Goal: Information Seeking & Learning: Learn about a topic

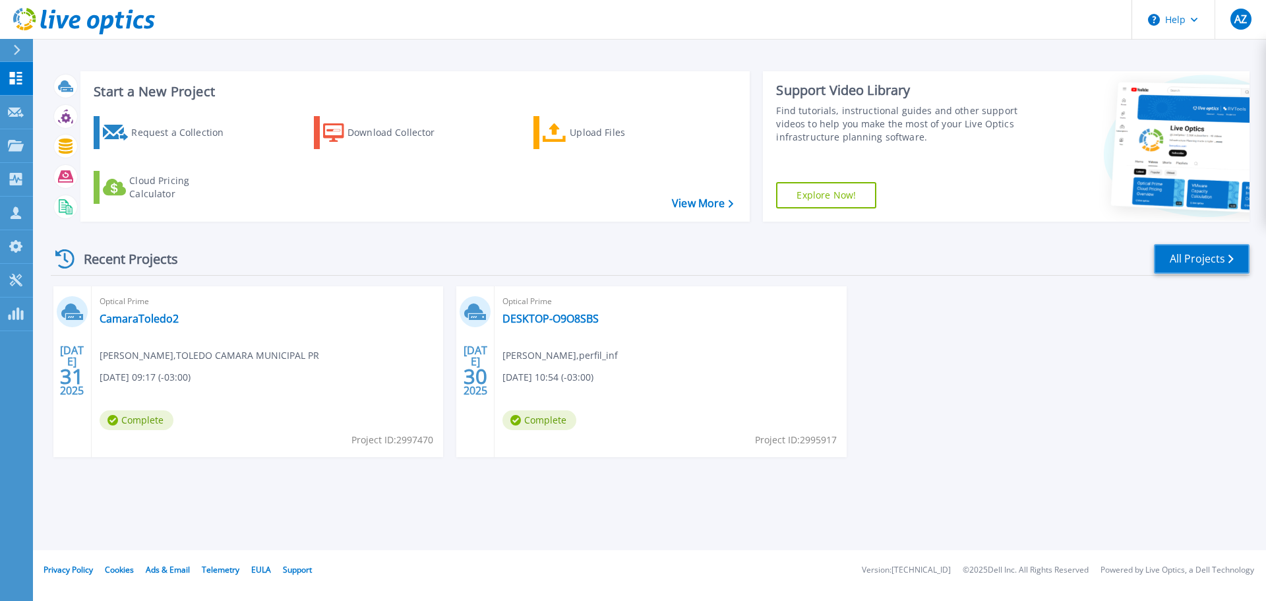
click at [1182, 259] on link "All Projects" at bounding box center [1202, 259] width 96 height 30
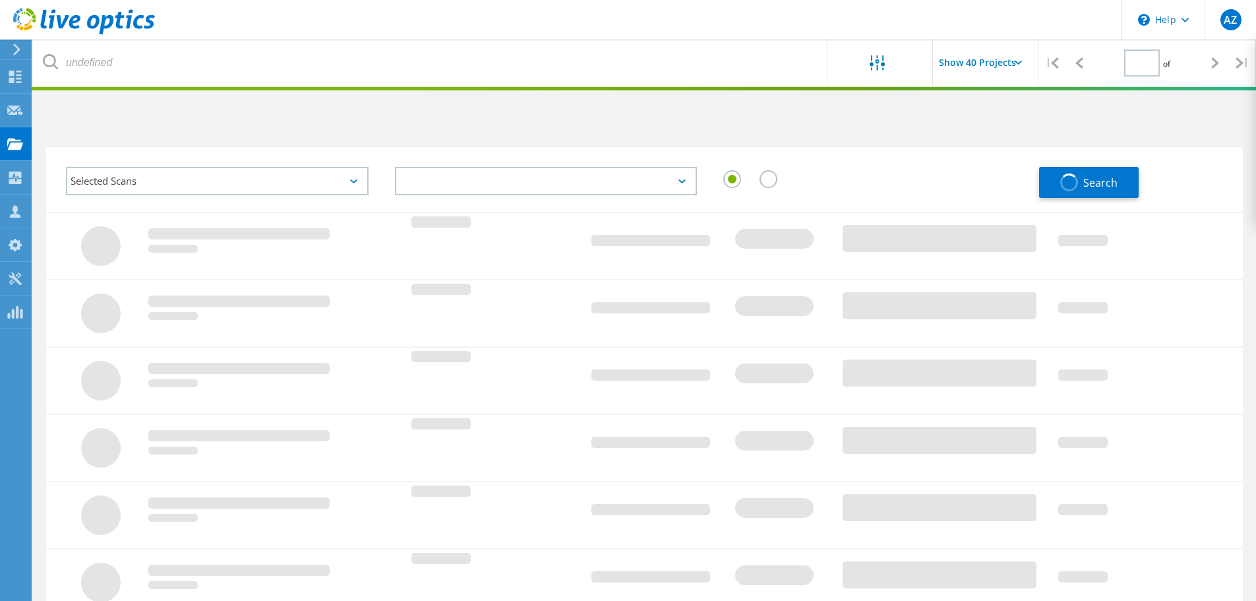
type input "1"
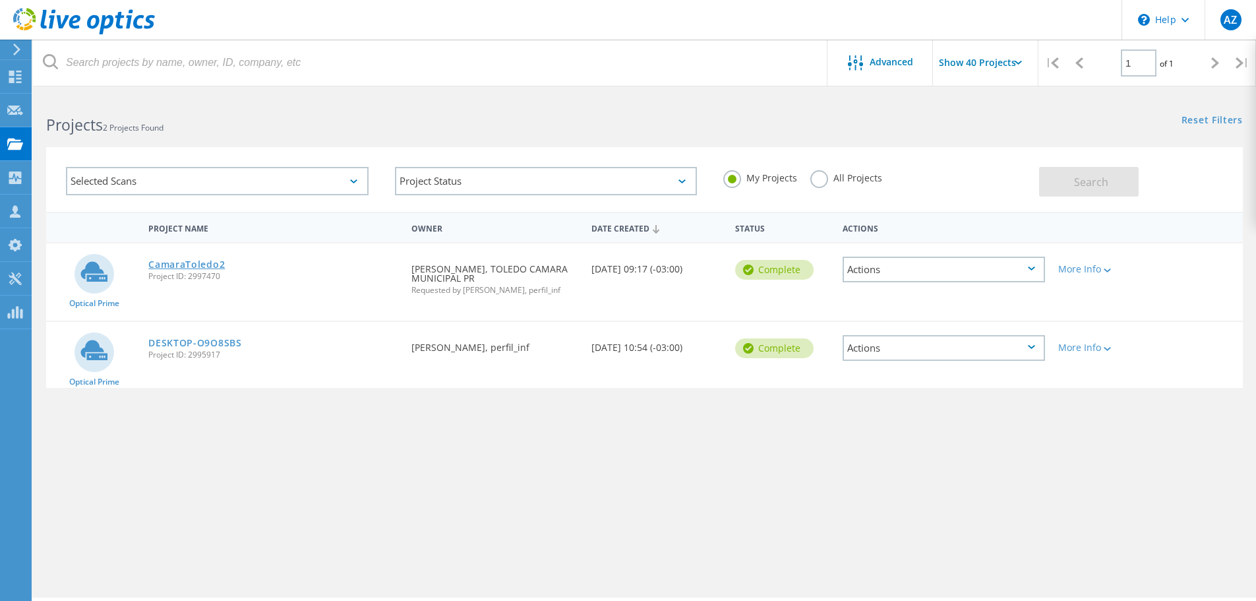
click at [210, 264] on link "CamaraToledo2" at bounding box center [186, 264] width 77 height 9
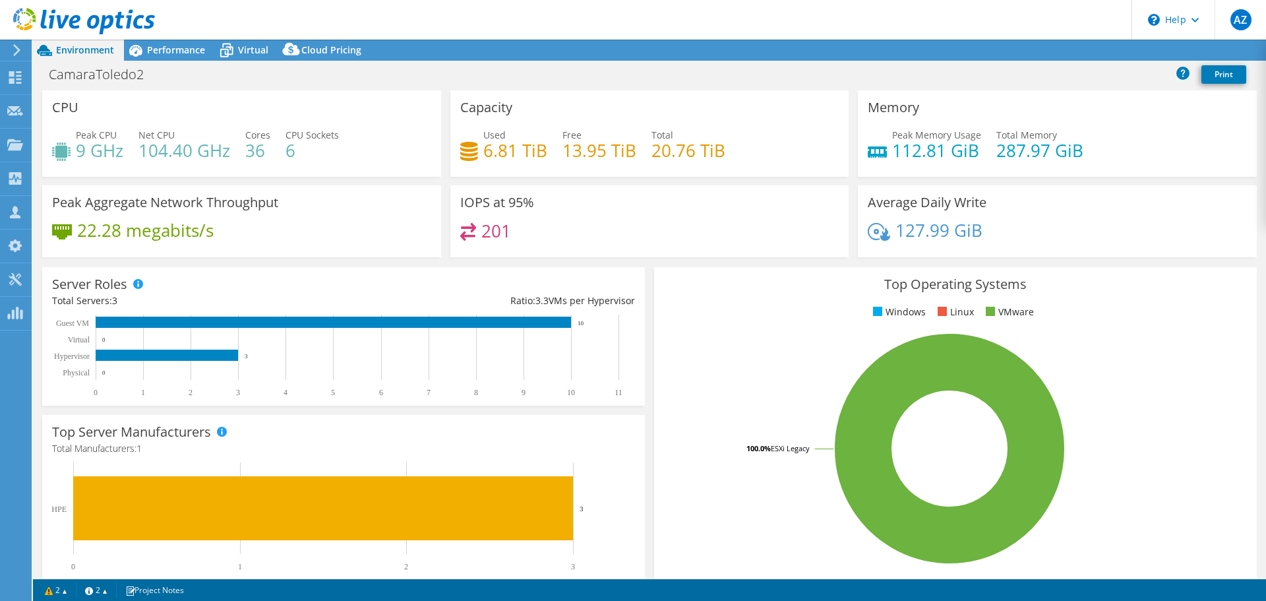
select select "USD"
click at [233, 52] on icon at bounding box center [226, 50] width 23 height 23
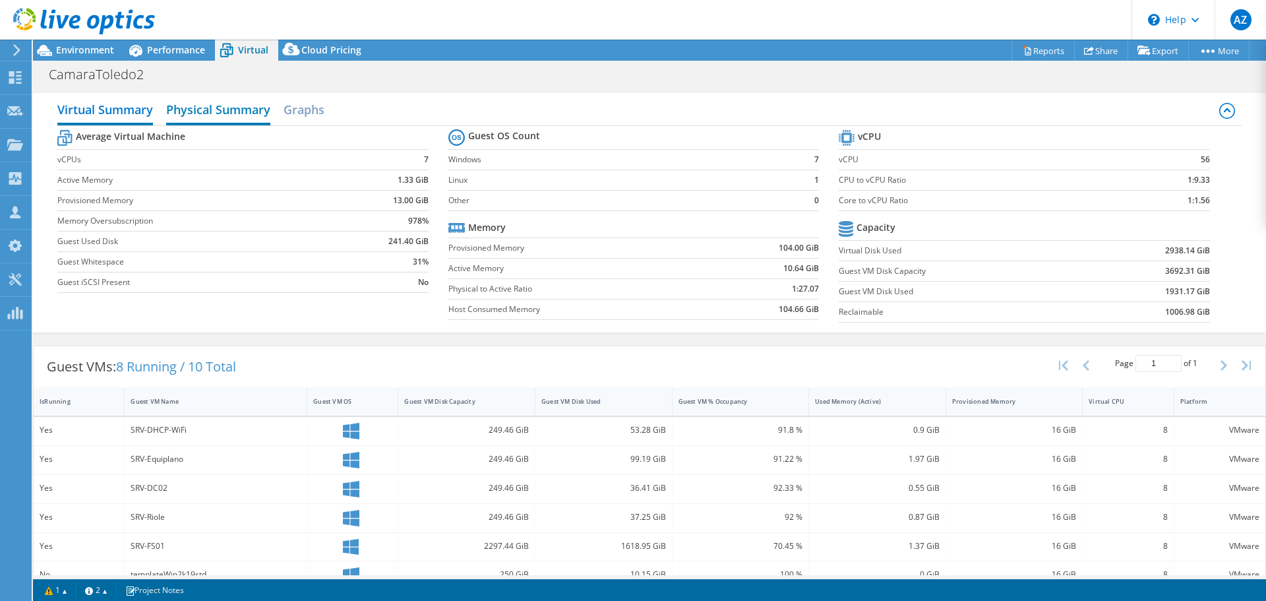
click at [239, 108] on h2 "Physical Summary" at bounding box center [218, 110] width 104 height 29
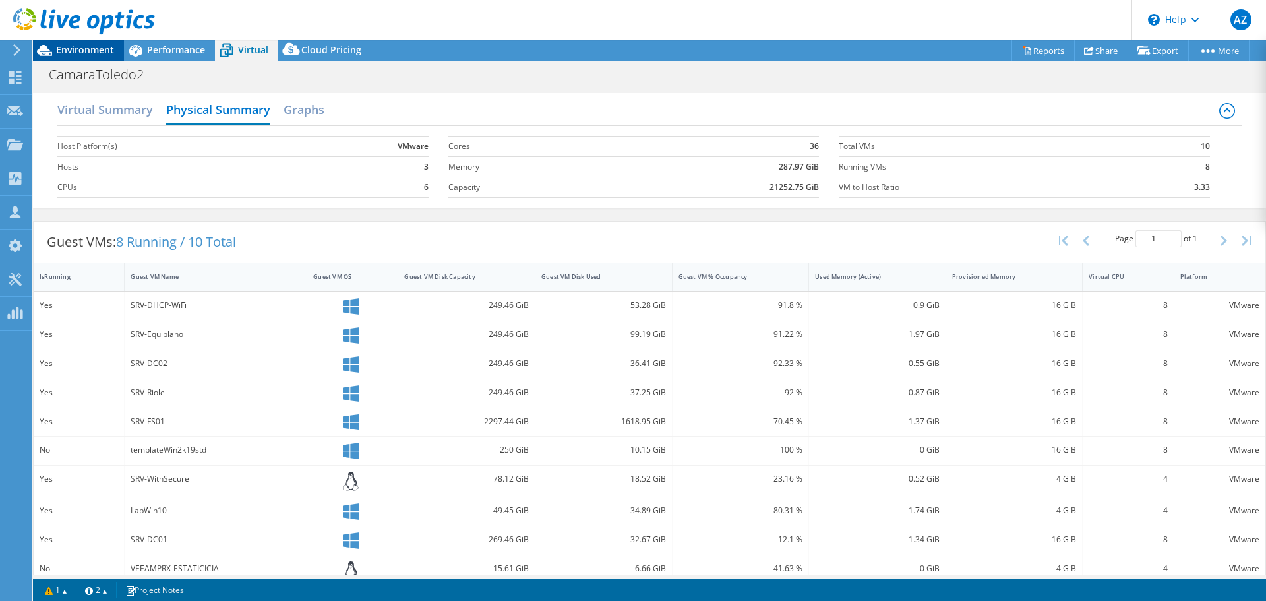
click at [100, 57] on div "Environment" at bounding box center [78, 50] width 91 height 21
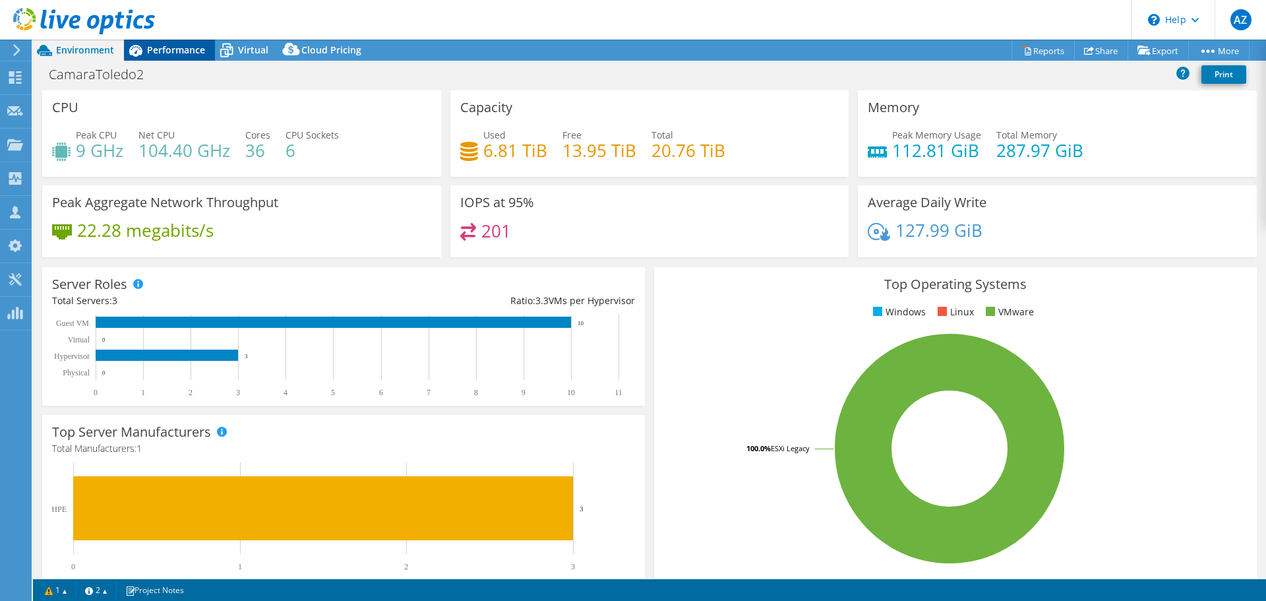
click at [187, 54] on span "Performance" at bounding box center [176, 50] width 58 height 13
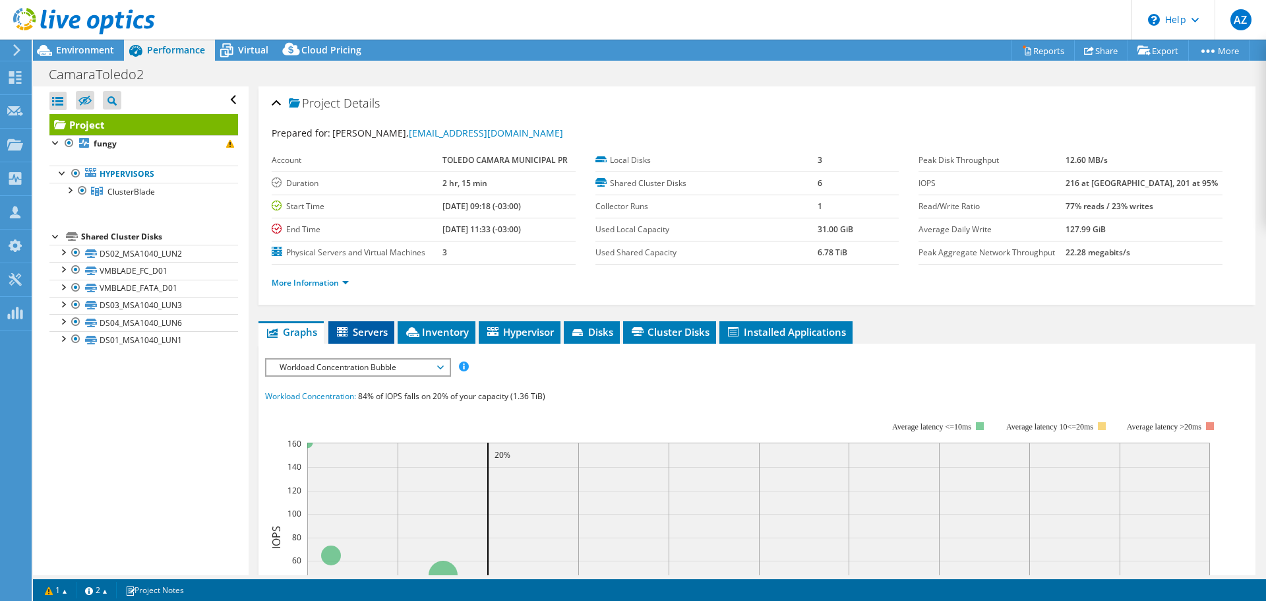
click at [371, 329] on span "Servers" at bounding box center [361, 331] width 53 height 13
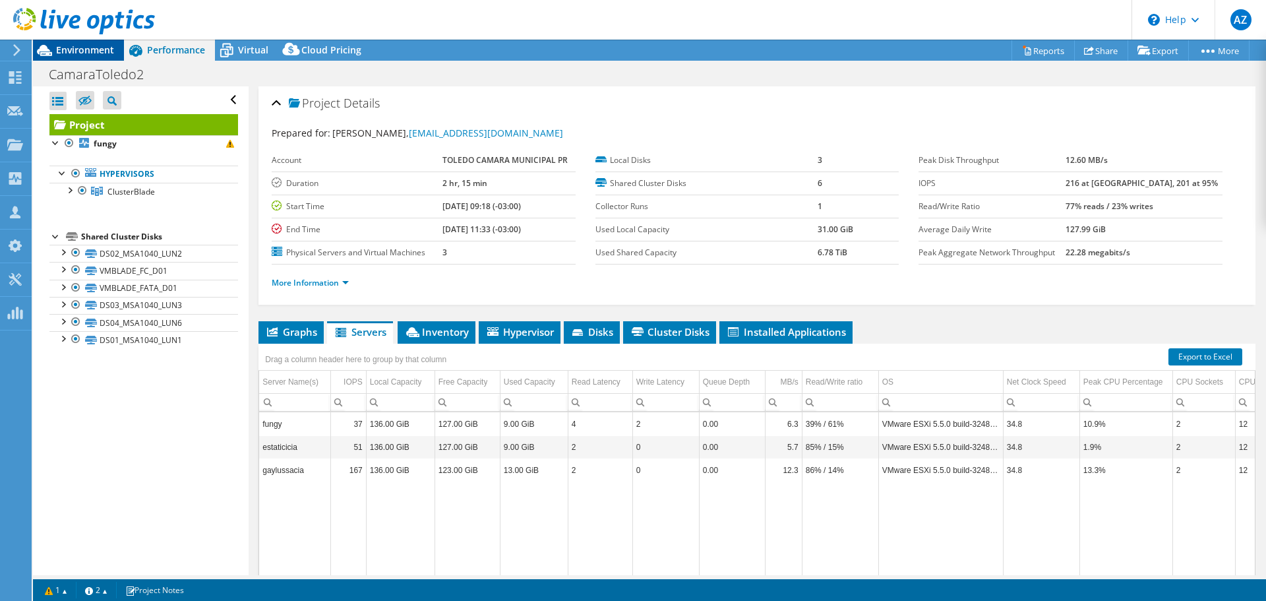
click at [94, 48] on span "Environment" at bounding box center [85, 50] width 58 height 13
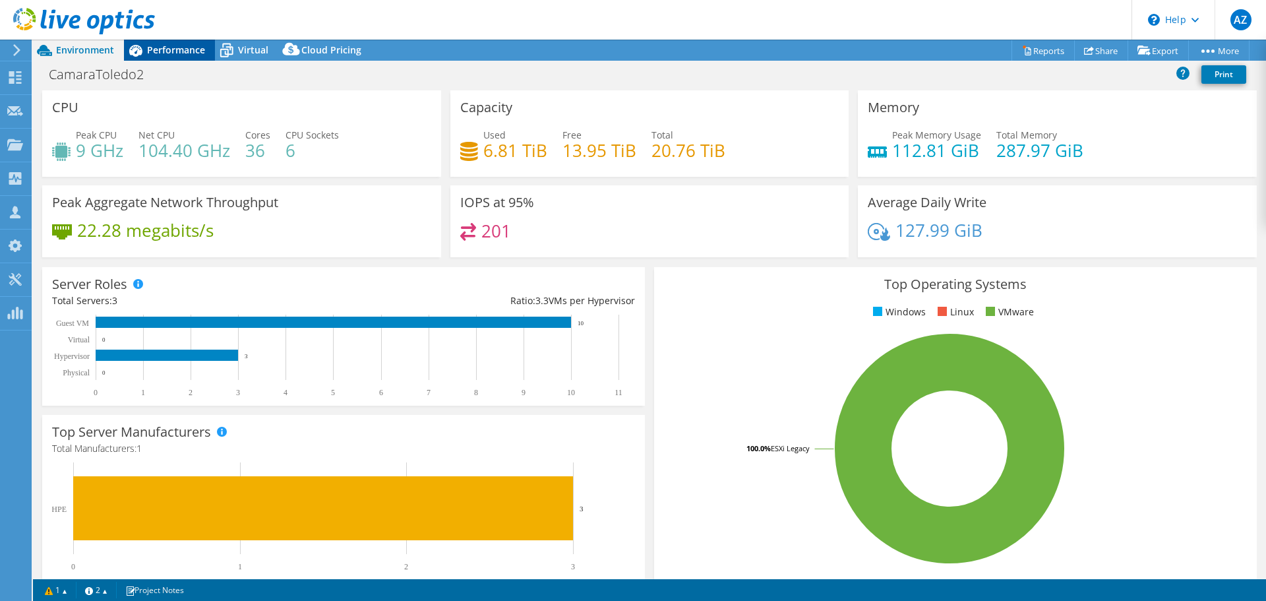
click at [193, 49] on span "Performance" at bounding box center [176, 50] width 58 height 13
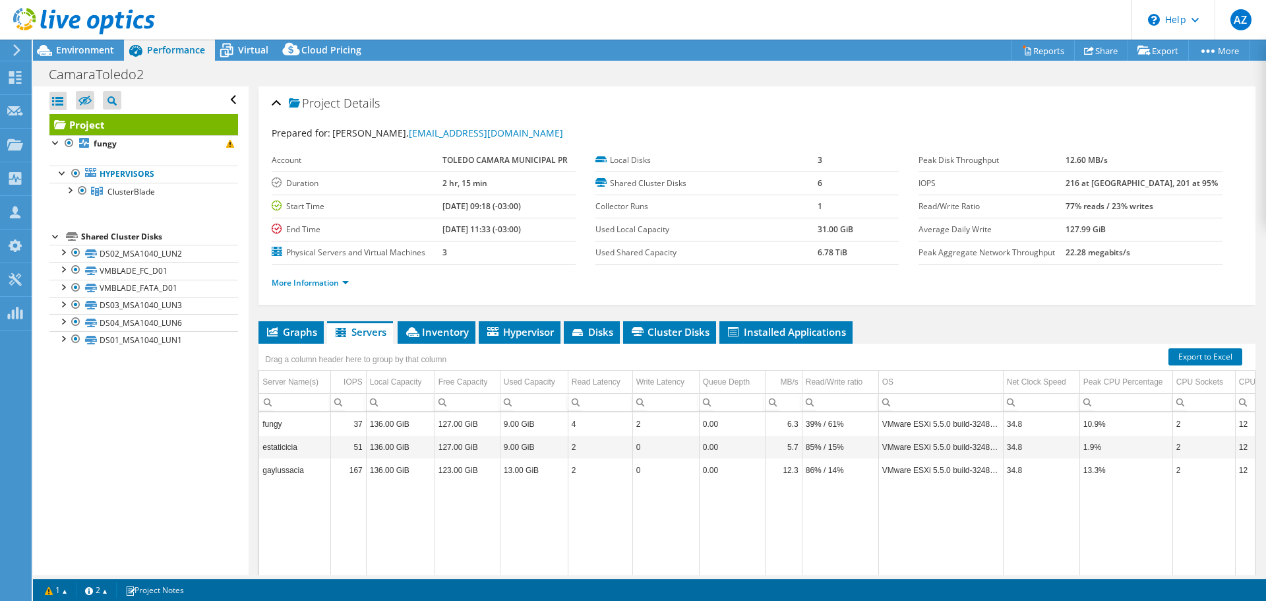
drag, startPoint x: 650, startPoint y: 576, endPoint x: 594, endPoint y: 584, distance: 56.6
click at [594, 584] on div "This project has been archived. No changes can be made, and graphs and summary …" at bounding box center [649, 320] width 1233 height 561
click at [613, 558] on td "Data grid" at bounding box center [600, 551] width 65 height 141
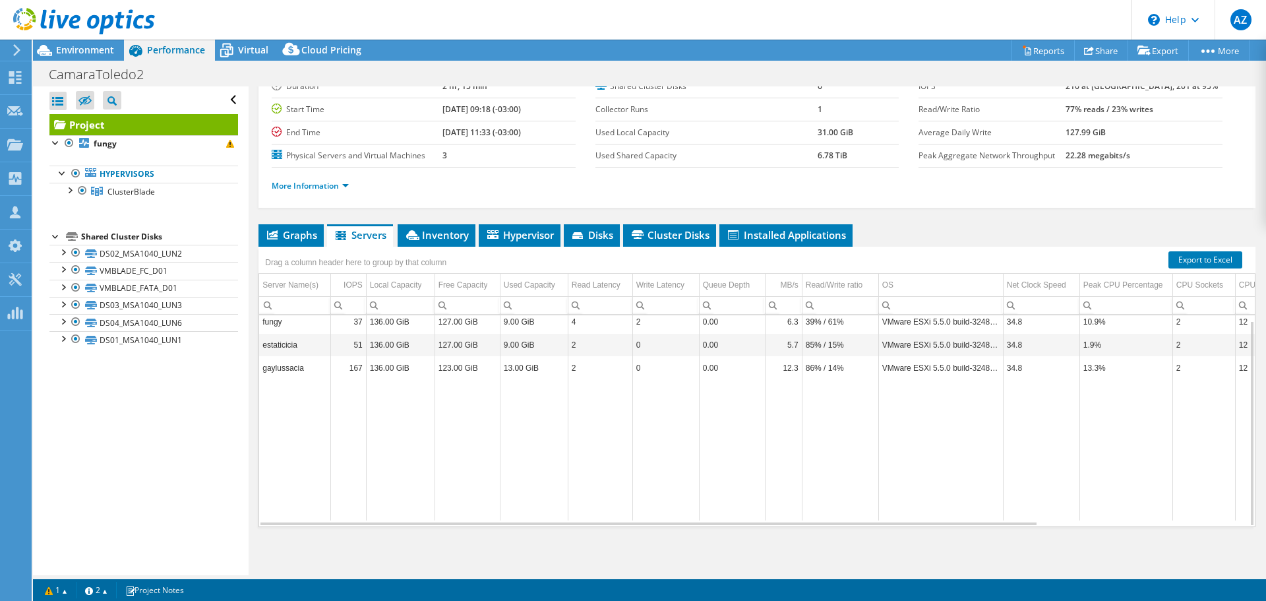
scroll to position [99, 0]
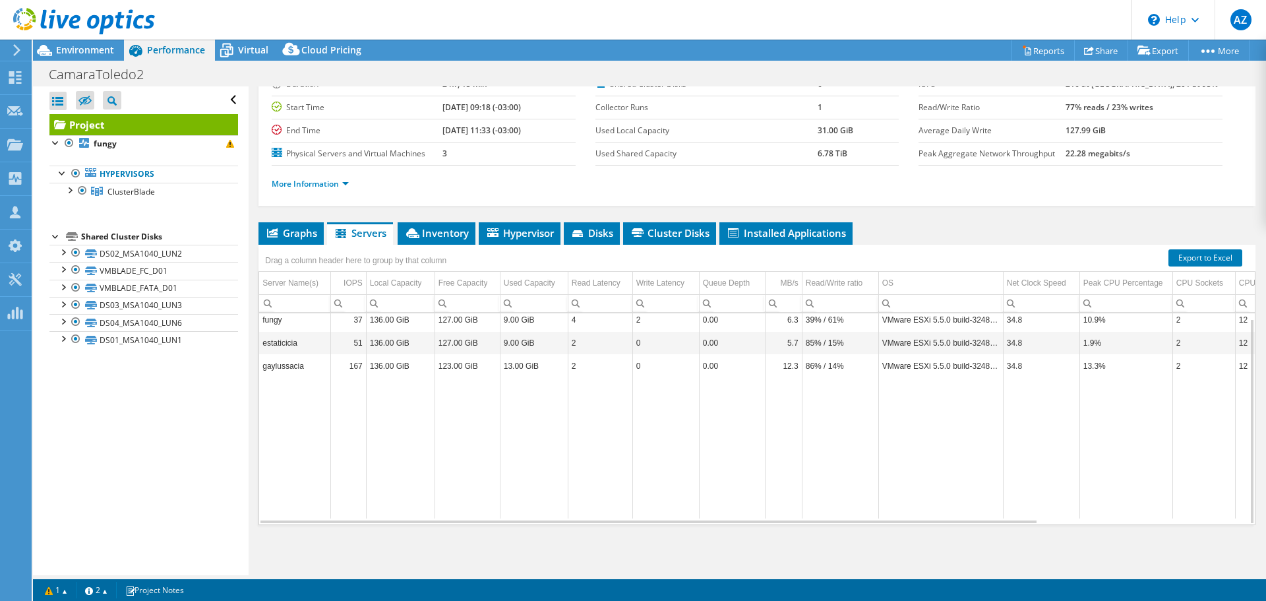
click at [718, 426] on td "Data grid" at bounding box center [732, 447] width 66 height 141
click at [614, 321] on td "4" at bounding box center [600, 319] width 65 height 23
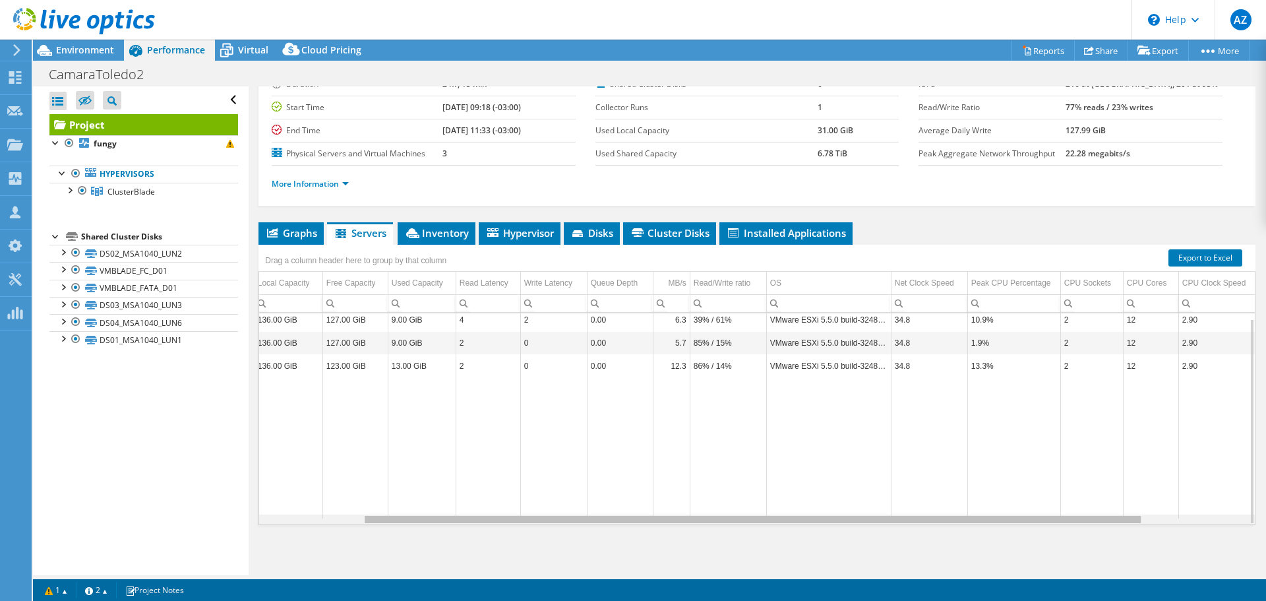
scroll to position [0, 132]
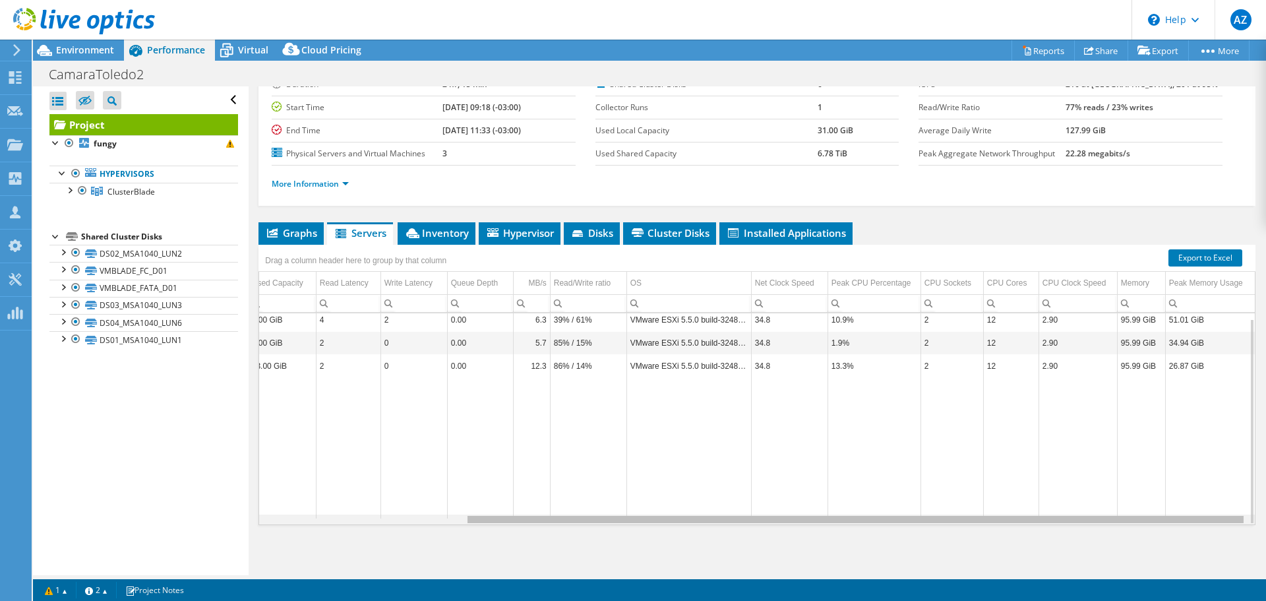
drag, startPoint x: 1018, startPoint y: 522, endPoint x: 1276, endPoint y: 493, distance: 260.2
click at [1266, 493] on html "AZ Partner Team Member Alexandre Zancope alexandre.zancope@perfil.inf.br perfil…" at bounding box center [633, 300] width 1266 height 601
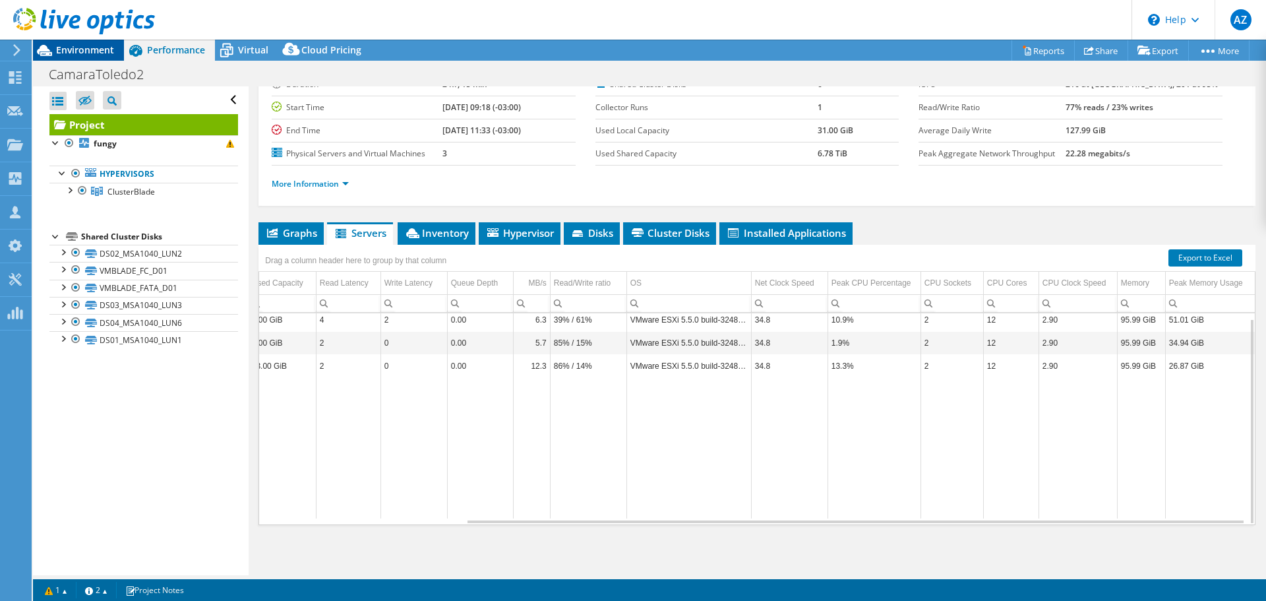
click at [96, 49] on span "Environment" at bounding box center [85, 50] width 58 height 13
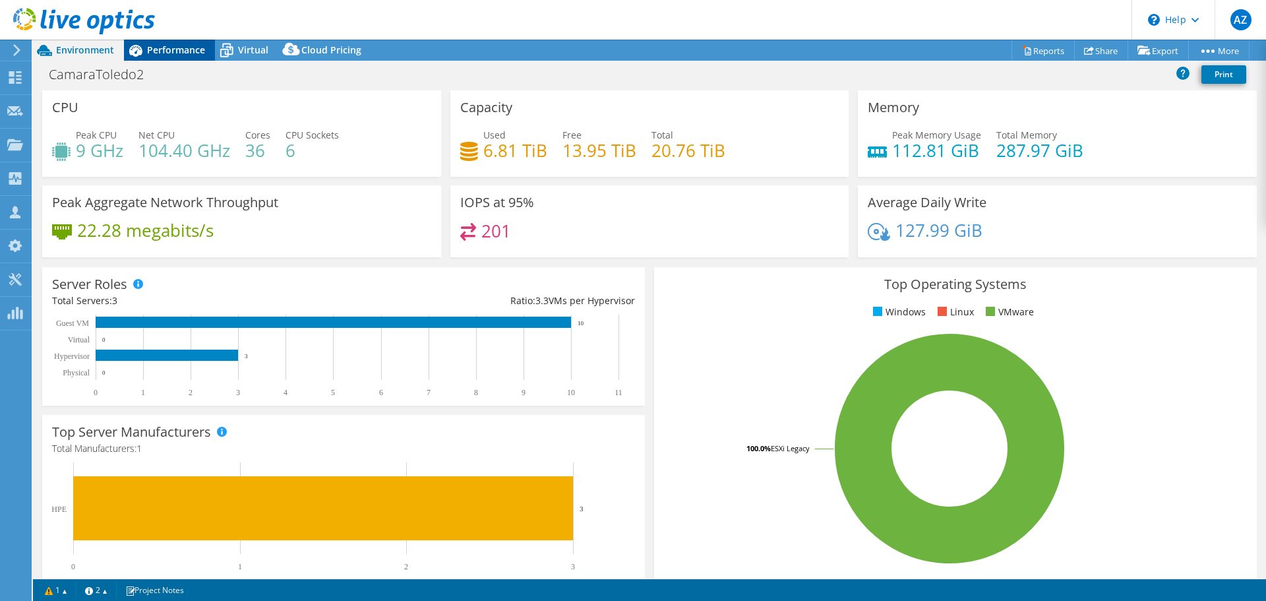
click at [159, 51] on span "Performance" at bounding box center [176, 50] width 58 height 13
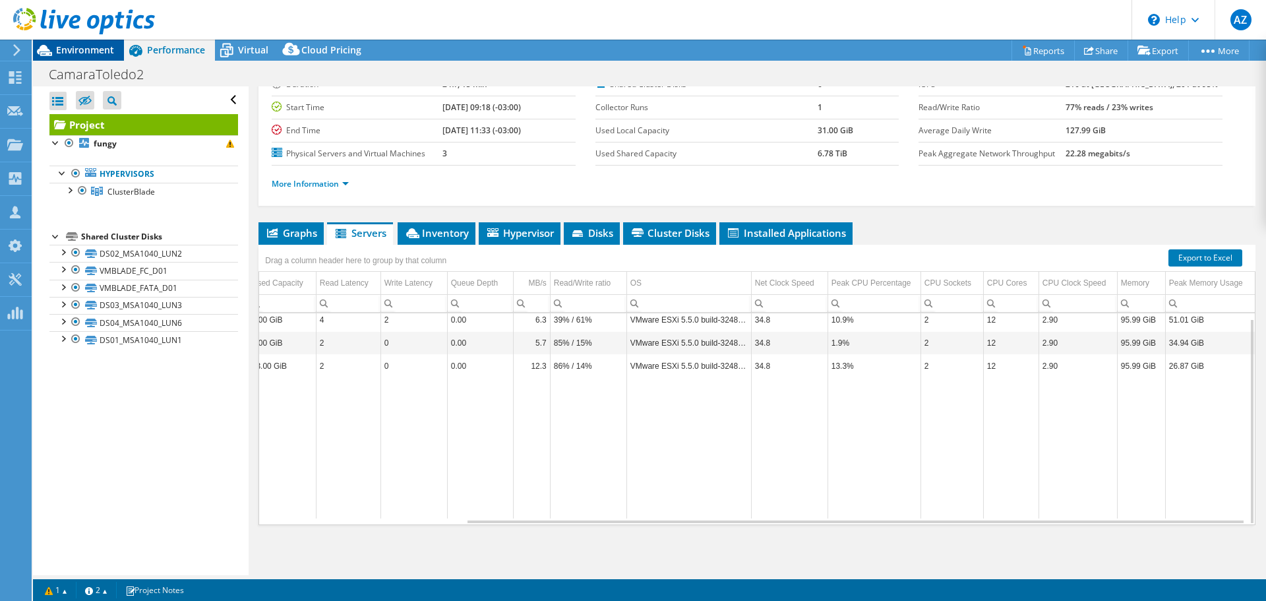
click at [91, 59] on div "Environment" at bounding box center [78, 50] width 91 height 21
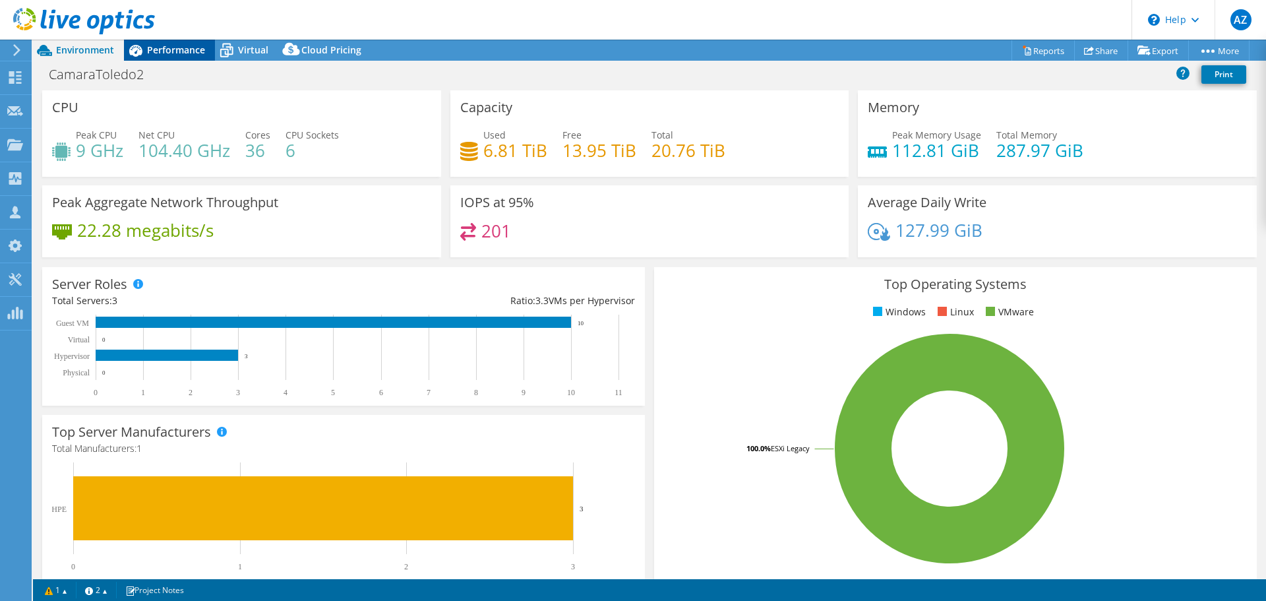
click at [195, 54] on span "Performance" at bounding box center [176, 50] width 58 height 13
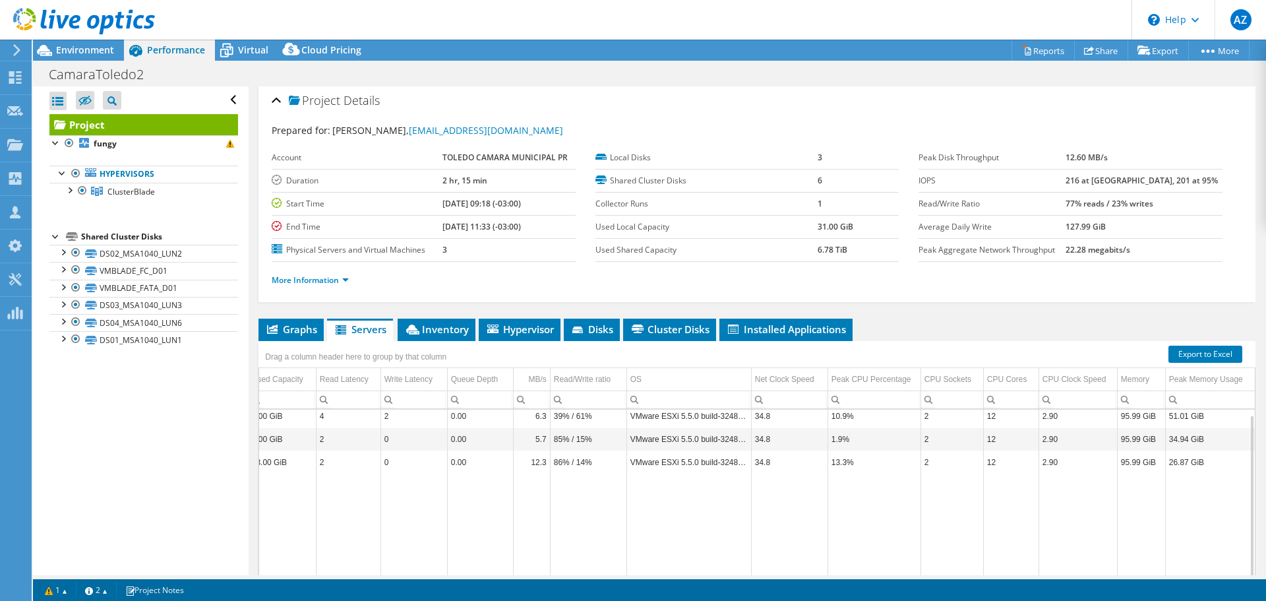
scroll to position [0, 0]
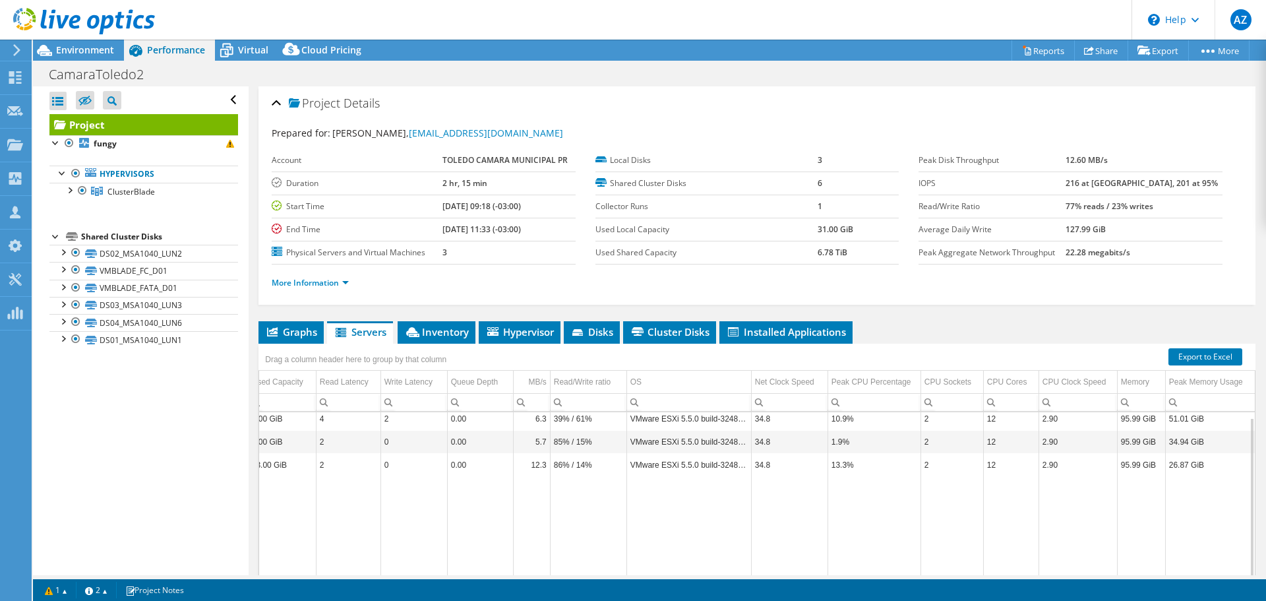
click at [1043, 519] on td "Data grid" at bounding box center [1078, 546] width 78 height 141
click at [948, 578] on div "Project Actions Project Actions Reports Share Export vSAN ReadyNode Sizer" at bounding box center [649, 320] width 1233 height 561
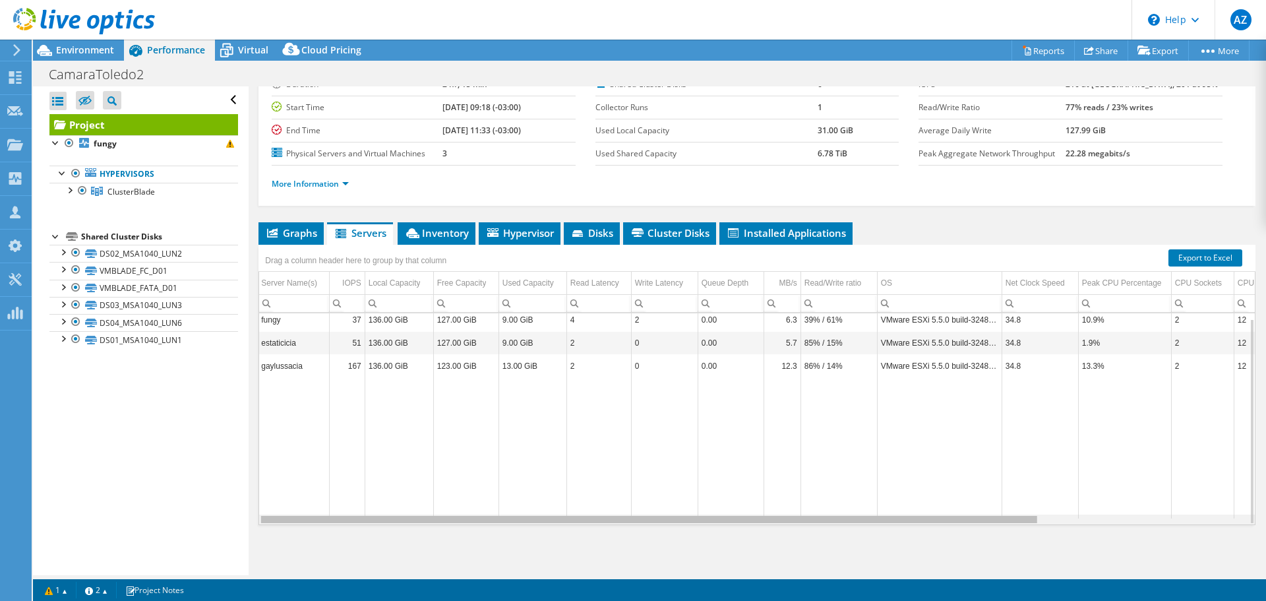
scroll to position [0, 3]
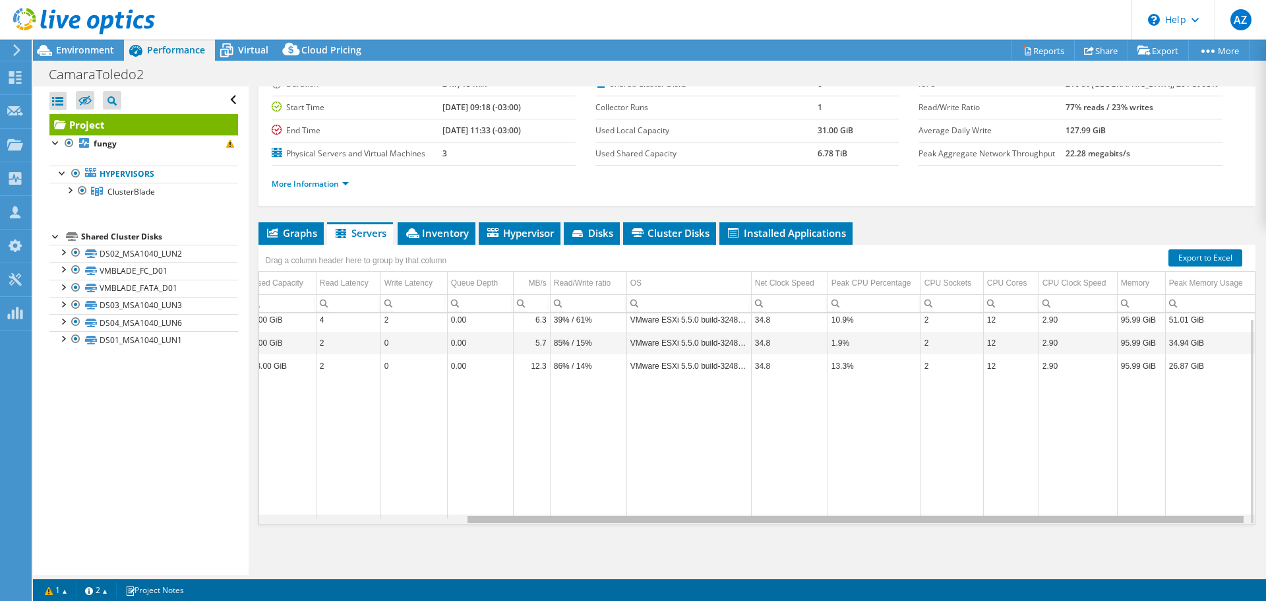
drag, startPoint x: 509, startPoint y: 520, endPoint x: 633, endPoint y: 507, distance: 124.1
click at [633, 507] on body "AZ Partner Team Member Alexandre Zancope alexandre.zancope@perfil.inf.br perfil…" at bounding box center [633, 300] width 1266 height 601
click at [830, 524] on div "fungy 37 136.00 GiB 127.00 GiB 9.00 GiB 4 2 0.00 6.3 39% / 61% VMware ESXi 5.5.…" at bounding box center [757, 419] width 997 height 212
drag, startPoint x: 828, startPoint y: 521, endPoint x: 913, endPoint y: 514, distance: 85.4
click at [913, 514] on body "AZ Partner Team Member Alexandre Zancope alexandre.zancope@perfil.inf.br perfil…" at bounding box center [633, 300] width 1266 height 601
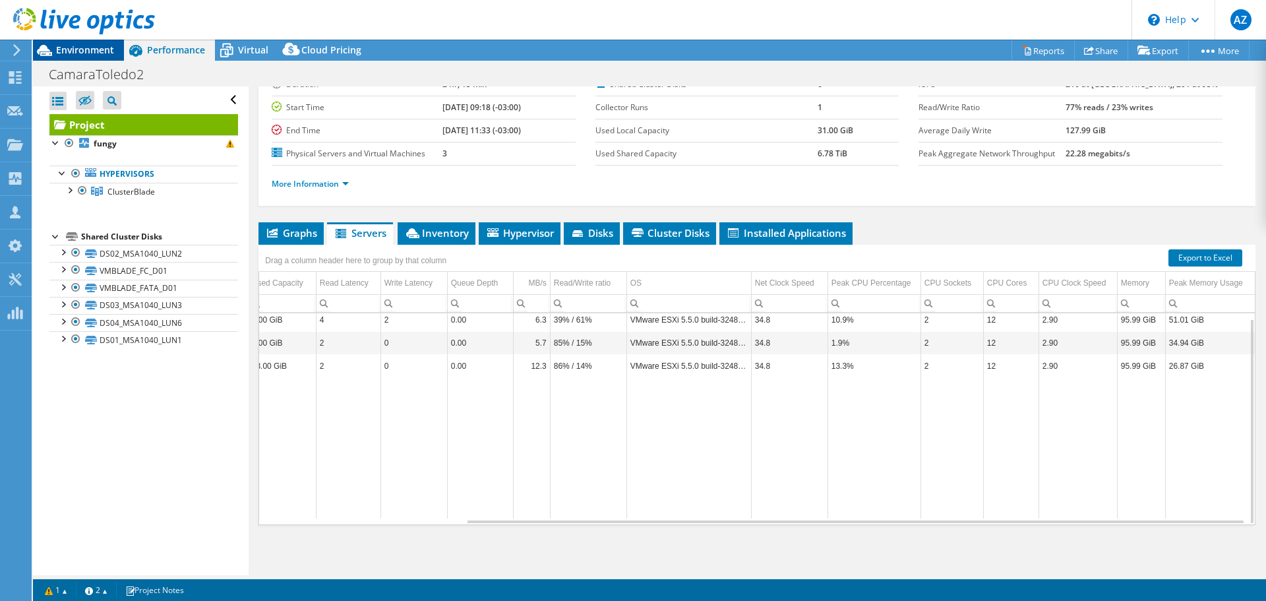
click at [101, 50] on span "Environment" at bounding box center [85, 50] width 58 height 13
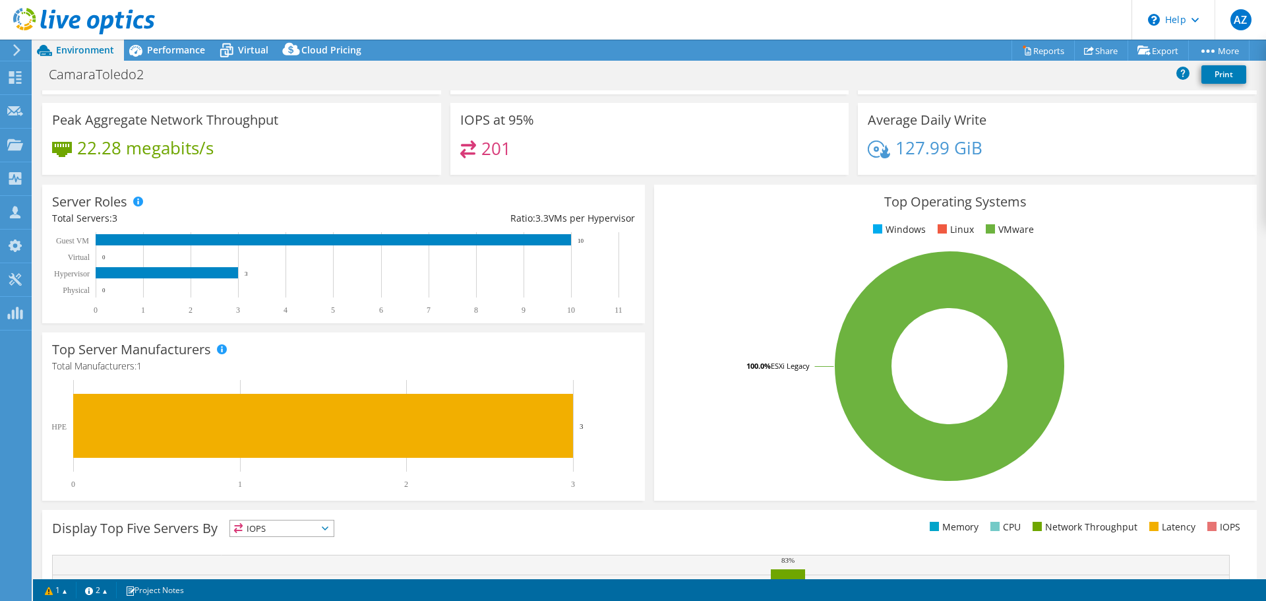
scroll to position [0, 0]
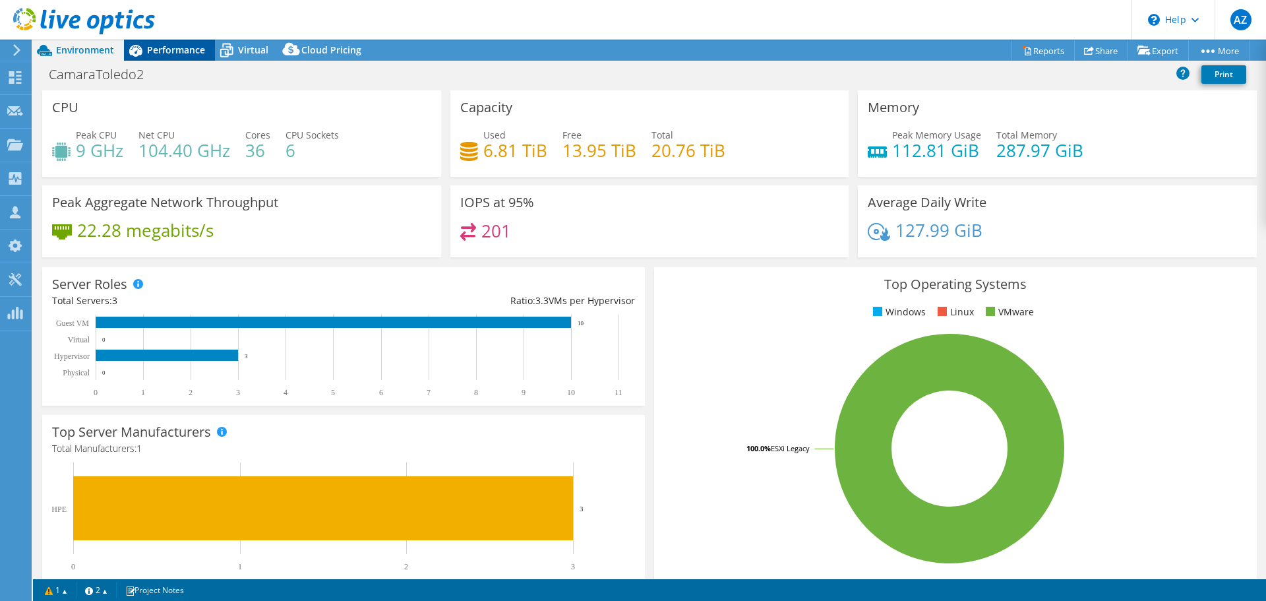
click at [179, 53] on span "Performance" at bounding box center [176, 50] width 58 height 13
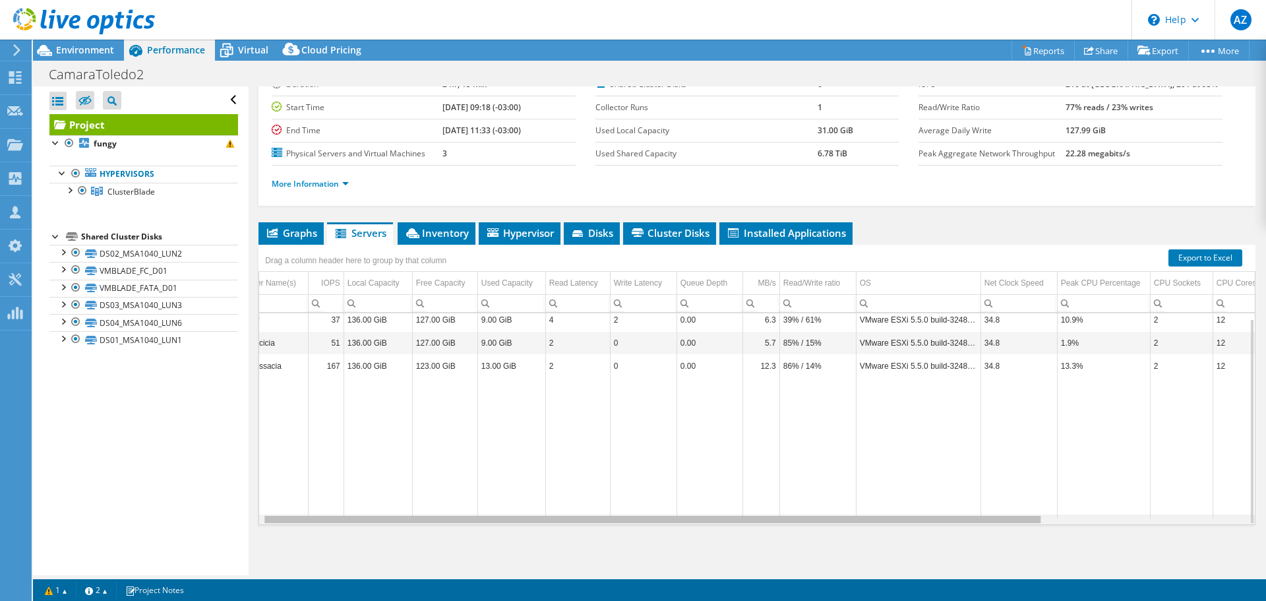
scroll to position [0, 3]
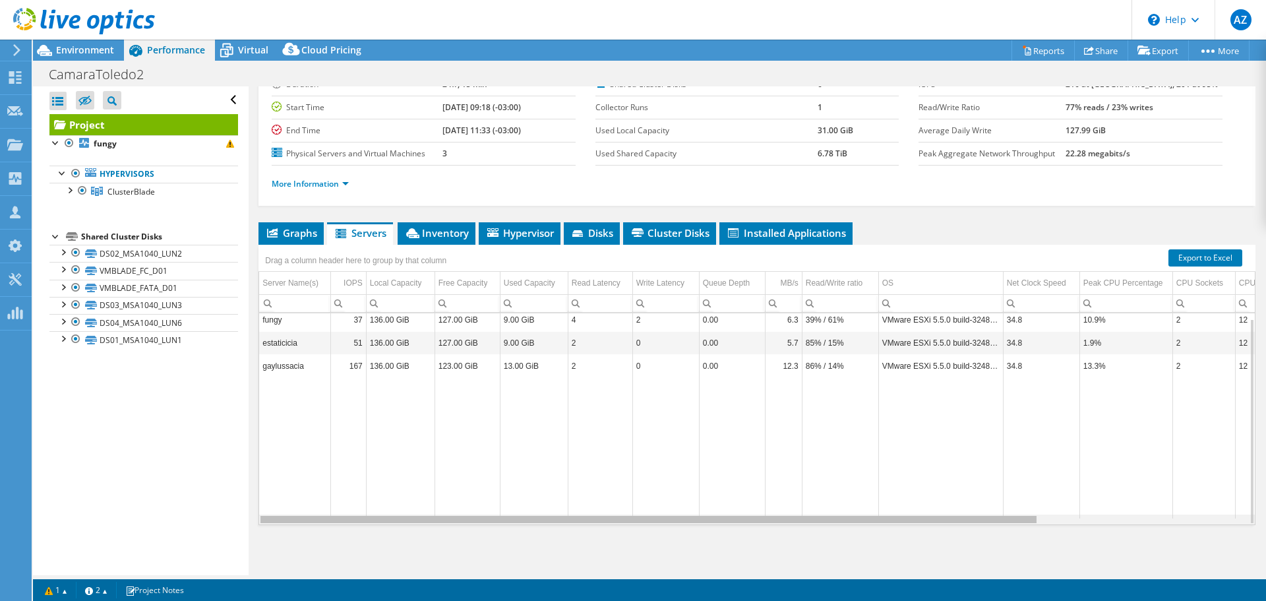
drag, startPoint x: 526, startPoint y: 522, endPoint x: 281, endPoint y: 526, distance: 244.7
click at [281, 526] on body "AZ Partner Team Member Alexandre Zancope alexandre.zancope@perfil.inf.br perfil…" at bounding box center [633, 300] width 1266 height 601
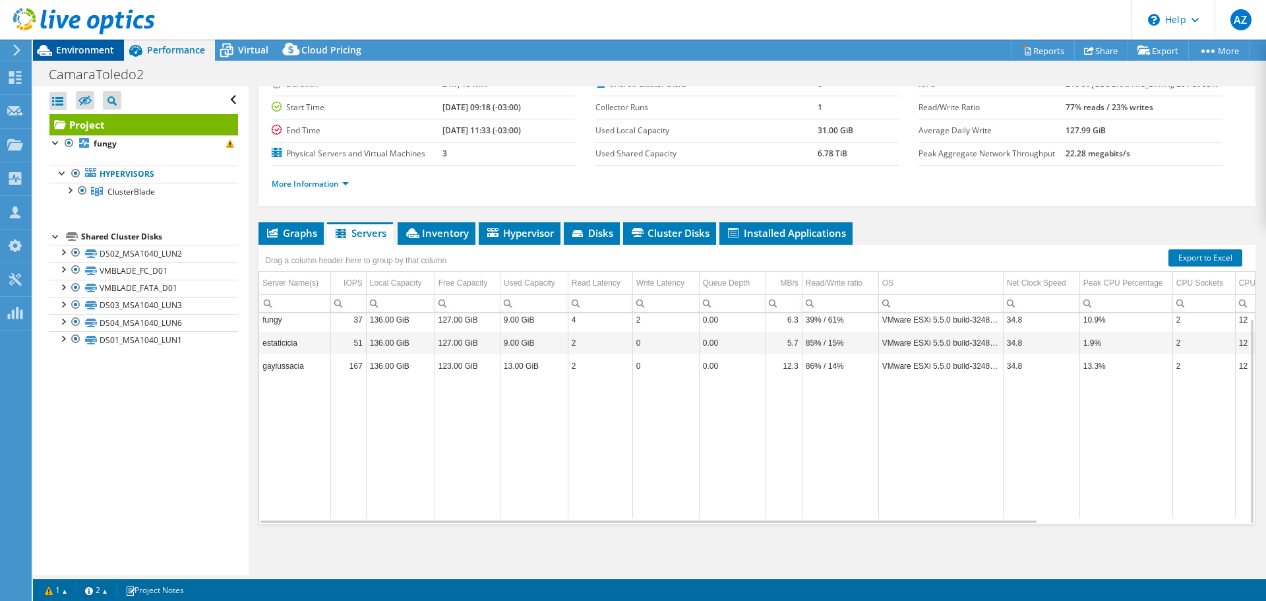
click at [94, 51] on span "Environment" at bounding box center [85, 50] width 58 height 13
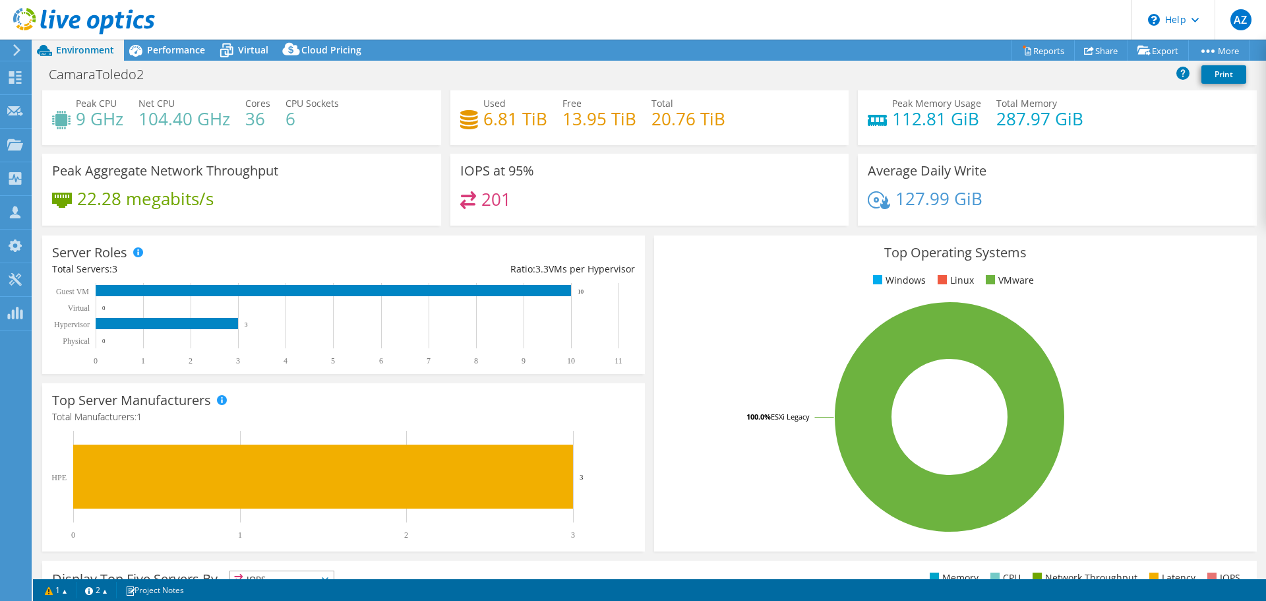
scroll to position [0, 0]
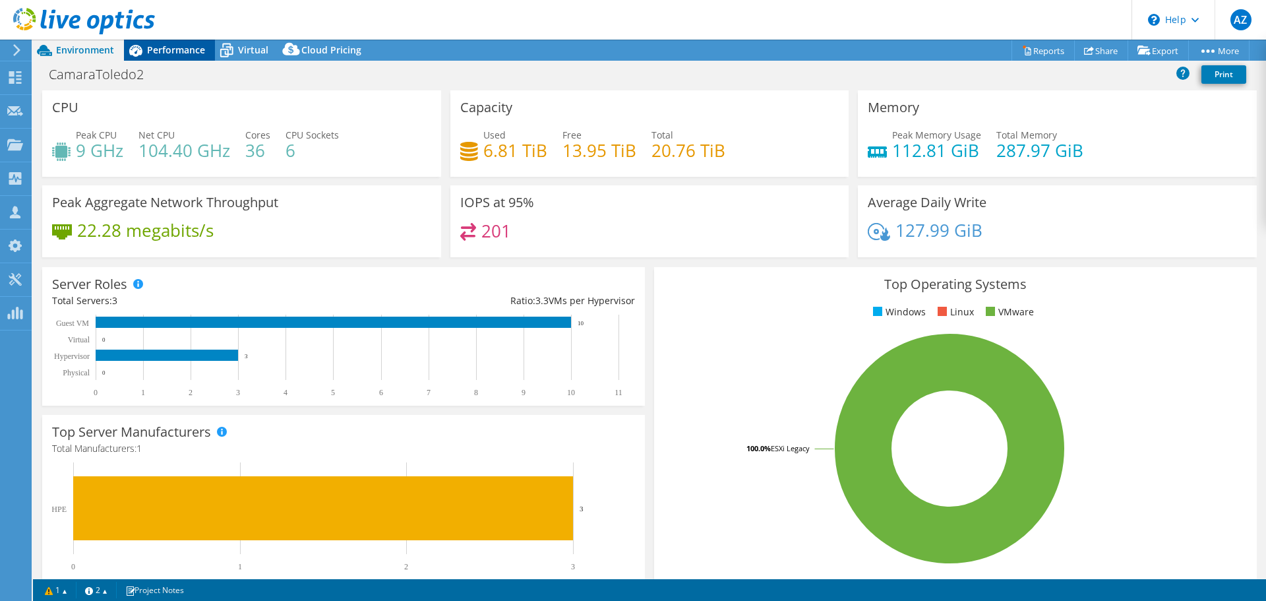
click at [175, 50] on span "Performance" at bounding box center [176, 50] width 58 height 13
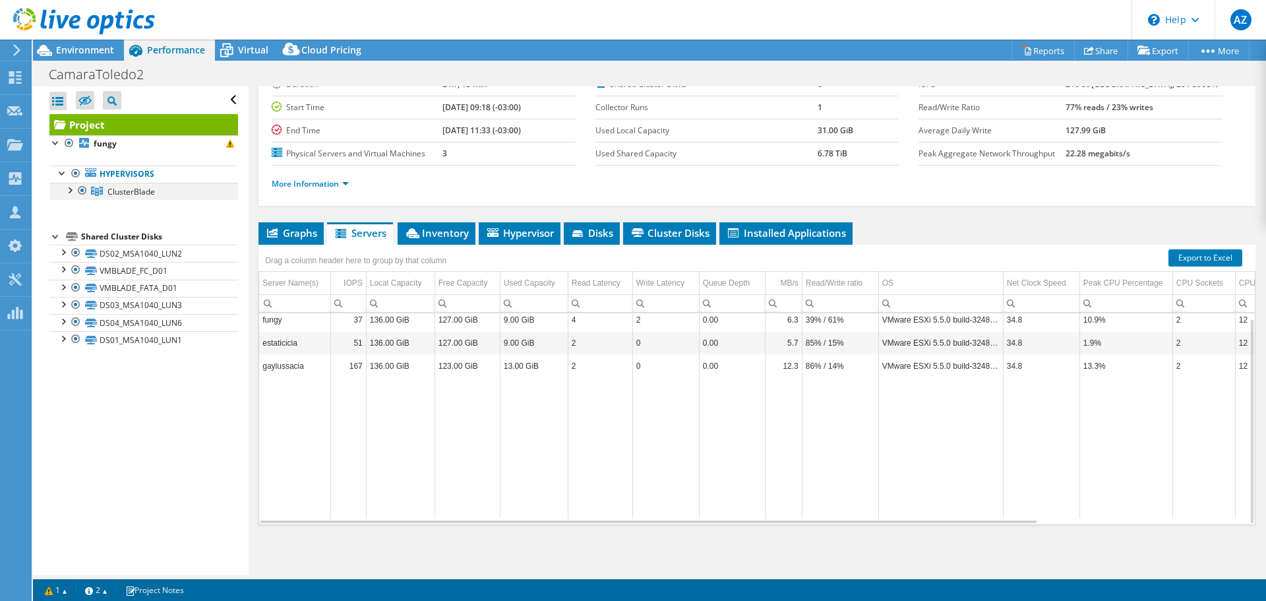
click at [70, 190] on div at bounding box center [69, 189] width 13 height 13
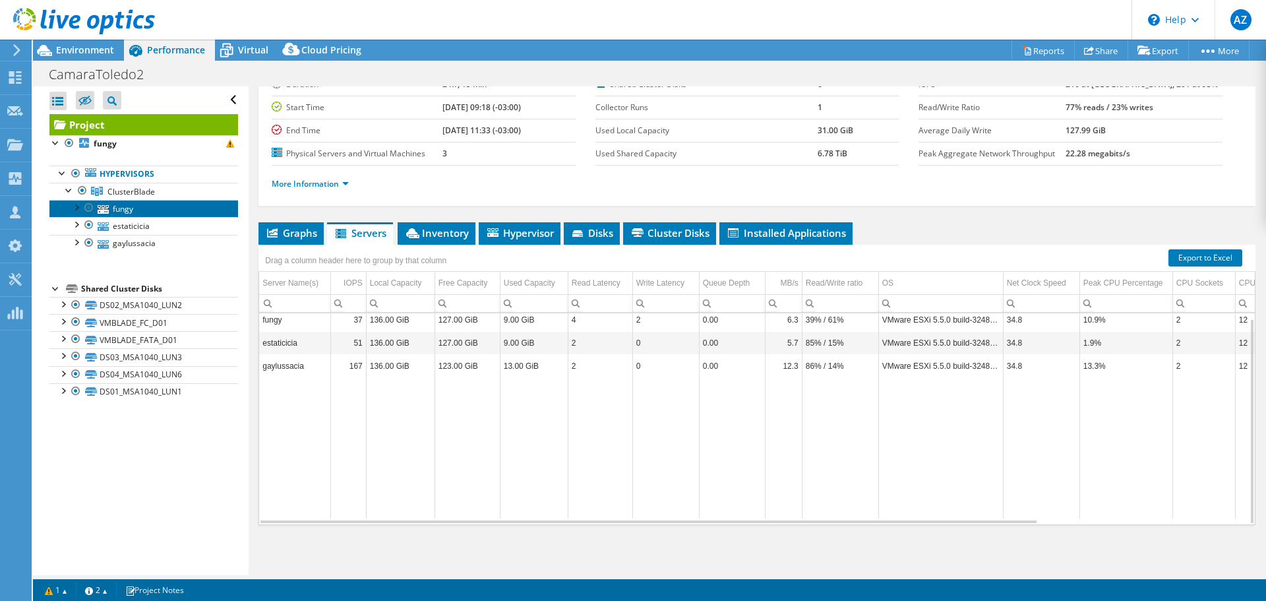
click at [124, 211] on link "fungy" at bounding box center [143, 208] width 189 height 17
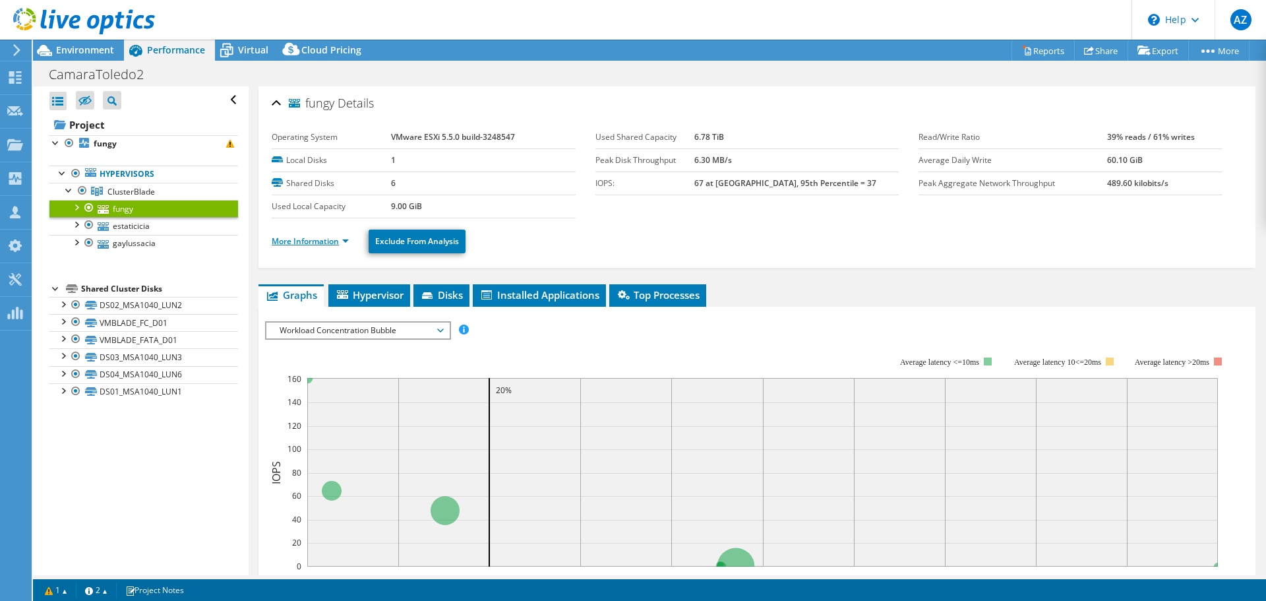
click at [344, 238] on link "More Information" at bounding box center [310, 240] width 77 height 11
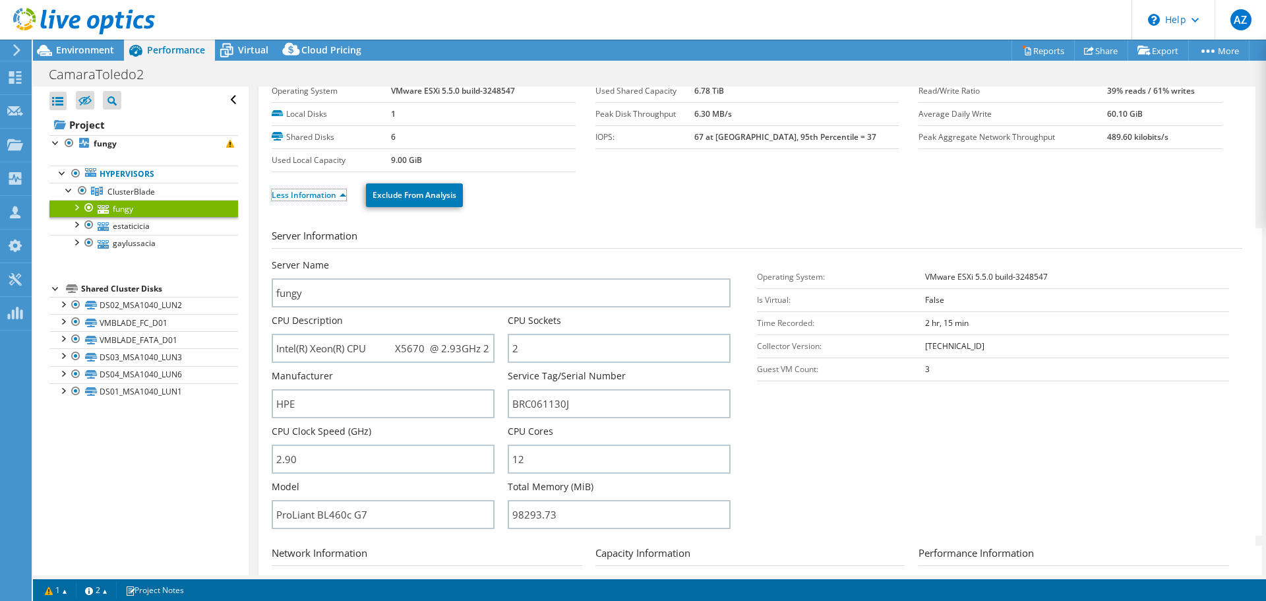
scroll to position [66, 0]
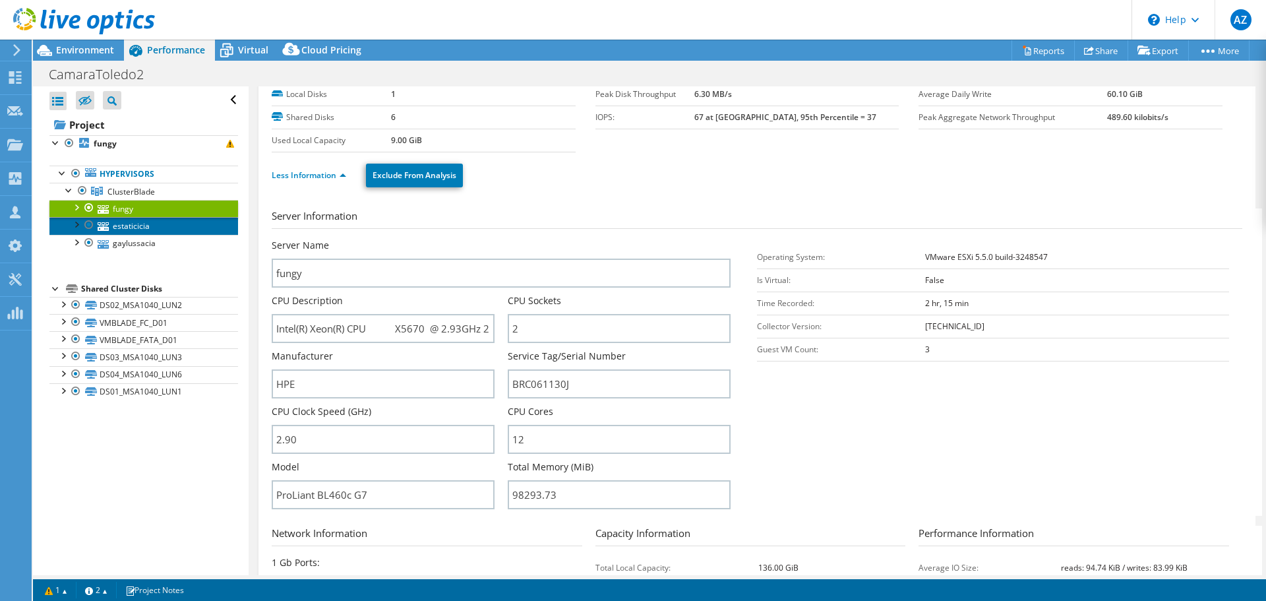
click at [146, 227] on link "estaticicia" at bounding box center [143, 225] width 189 height 17
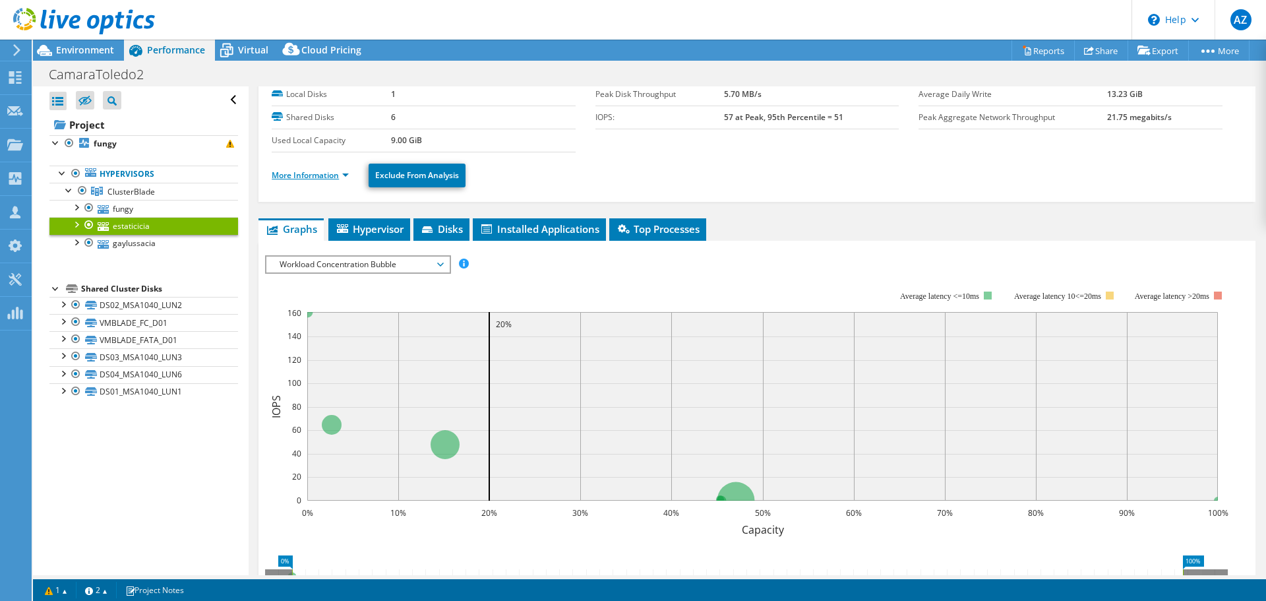
click at [327, 176] on link "More Information" at bounding box center [310, 175] width 77 height 11
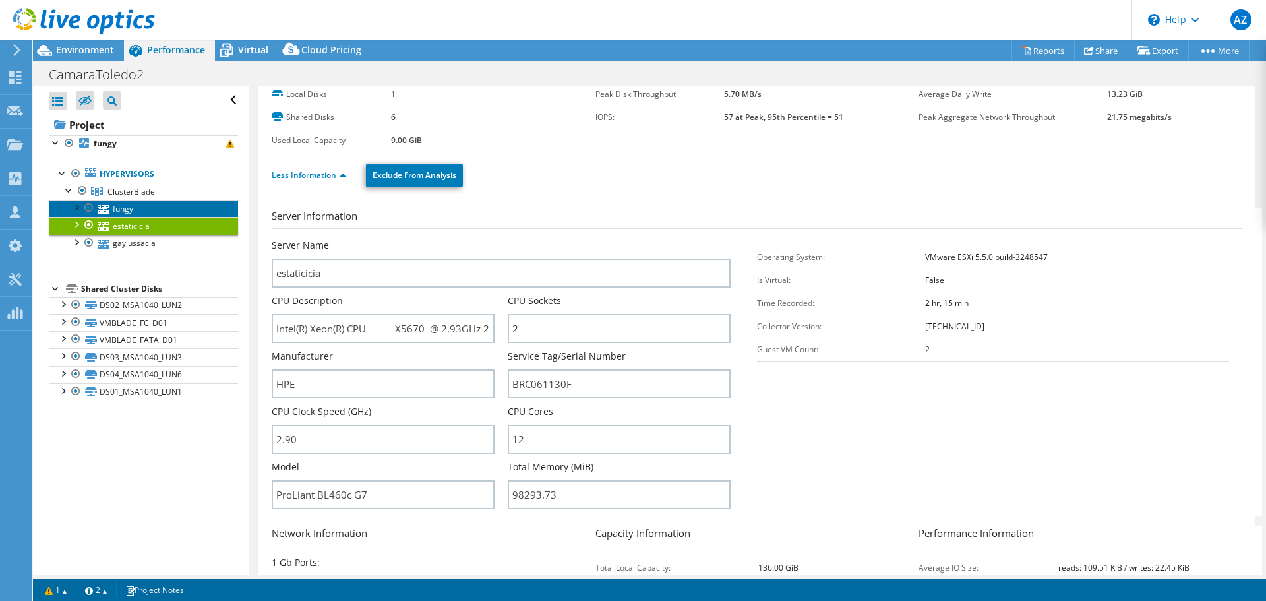
click at [137, 208] on link "fungy" at bounding box center [143, 208] width 189 height 17
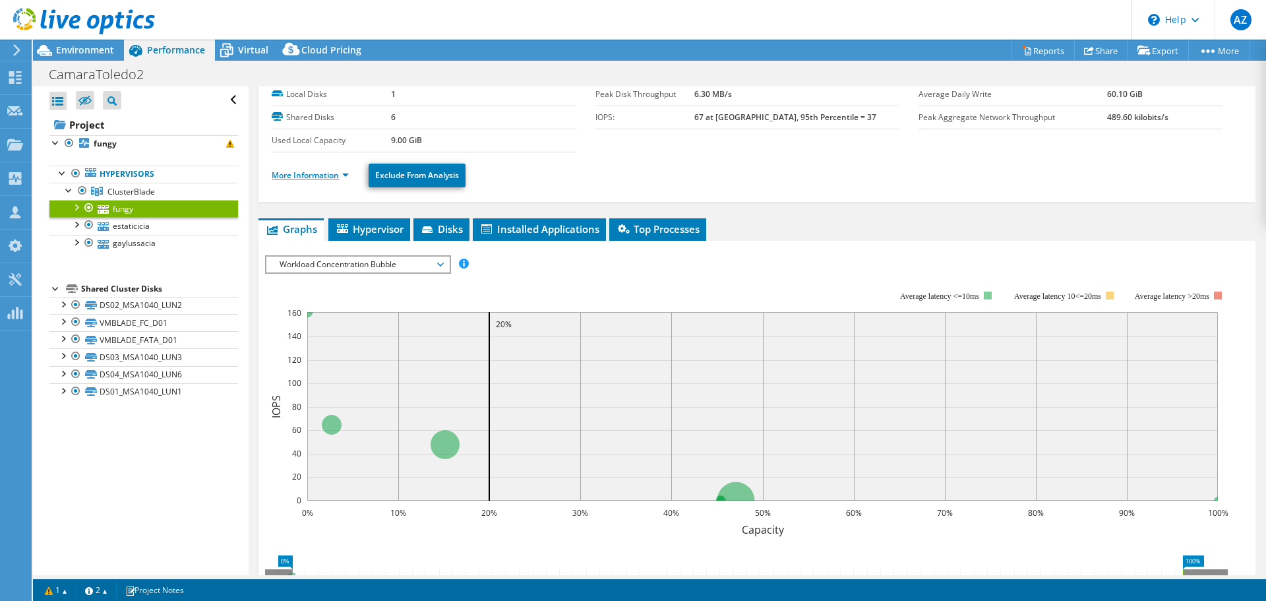
click at [326, 179] on link "More Information" at bounding box center [310, 175] width 77 height 11
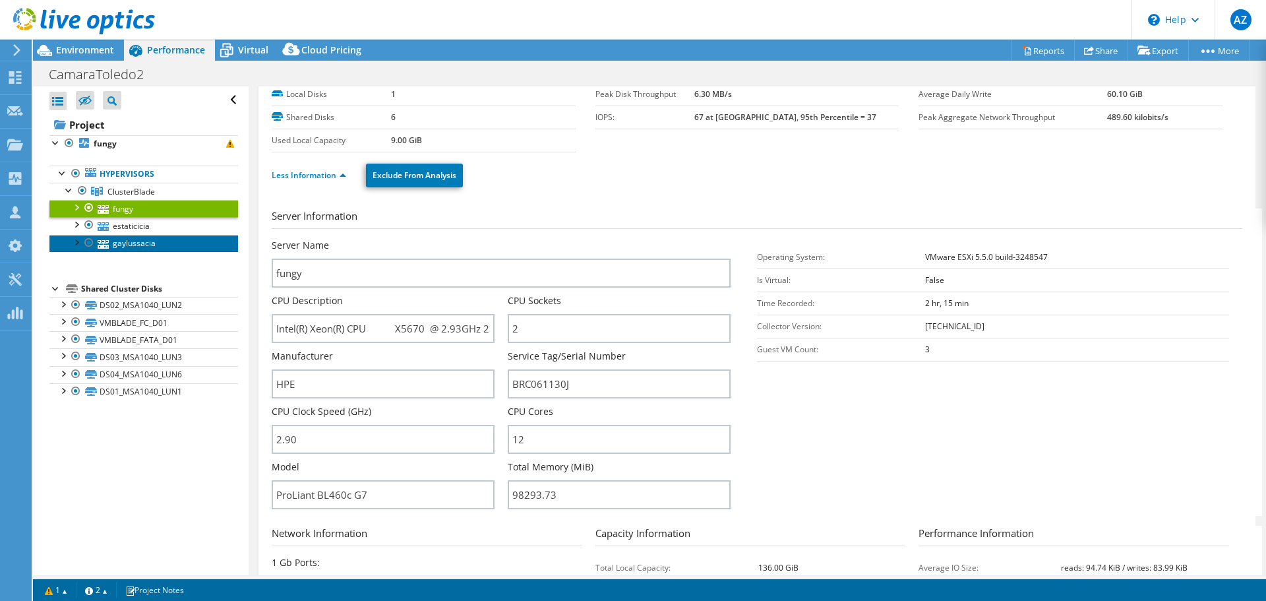
click at [147, 243] on link "gaylussacia" at bounding box center [143, 243] width 189 height 17
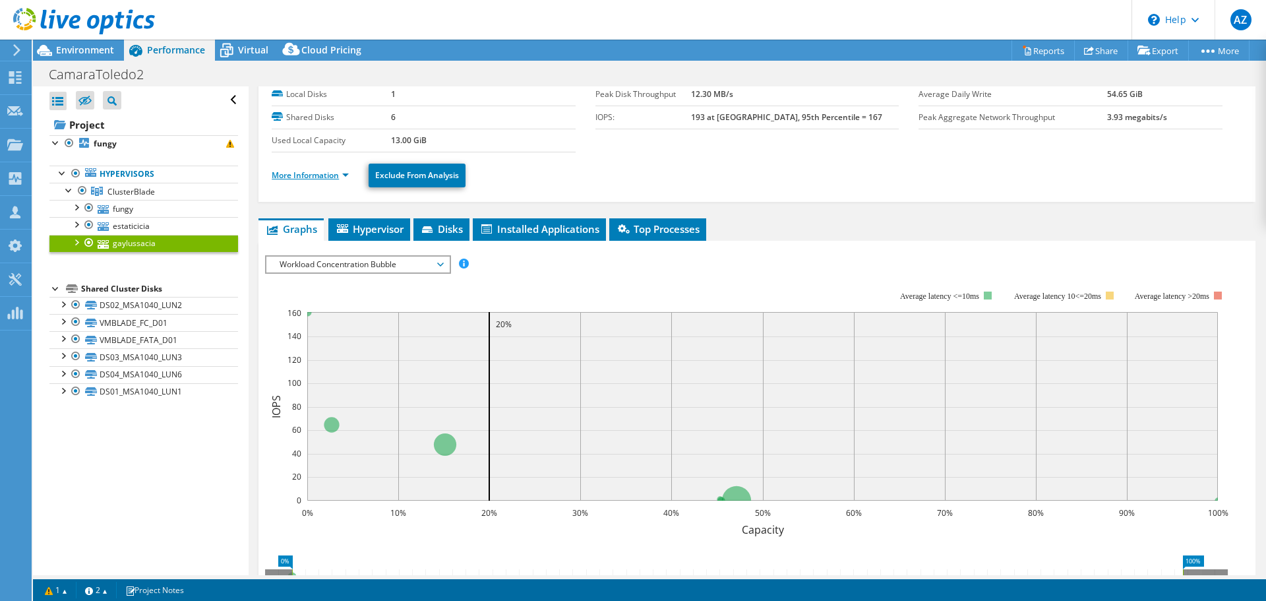
click at [299, 180] on link "More Information" at bounding box center [310, 175] width 77 height 11
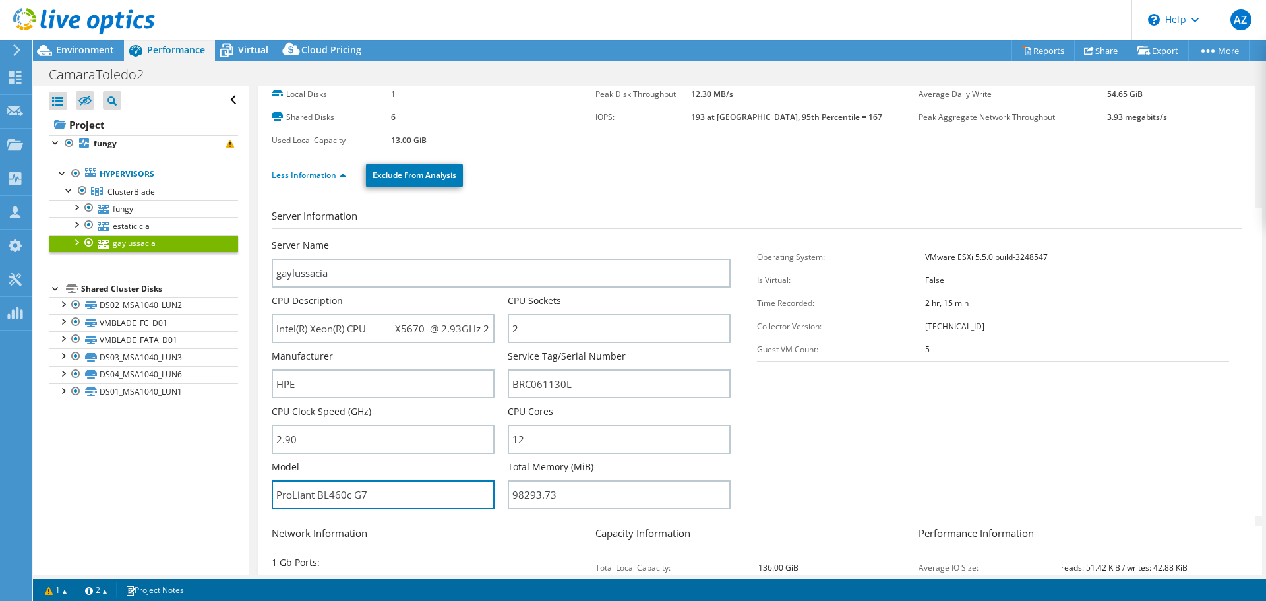
drag, startPoint x: 407, startPoint y: 499, endPoint x: 255, endPoint y: 501, distance: 151.7
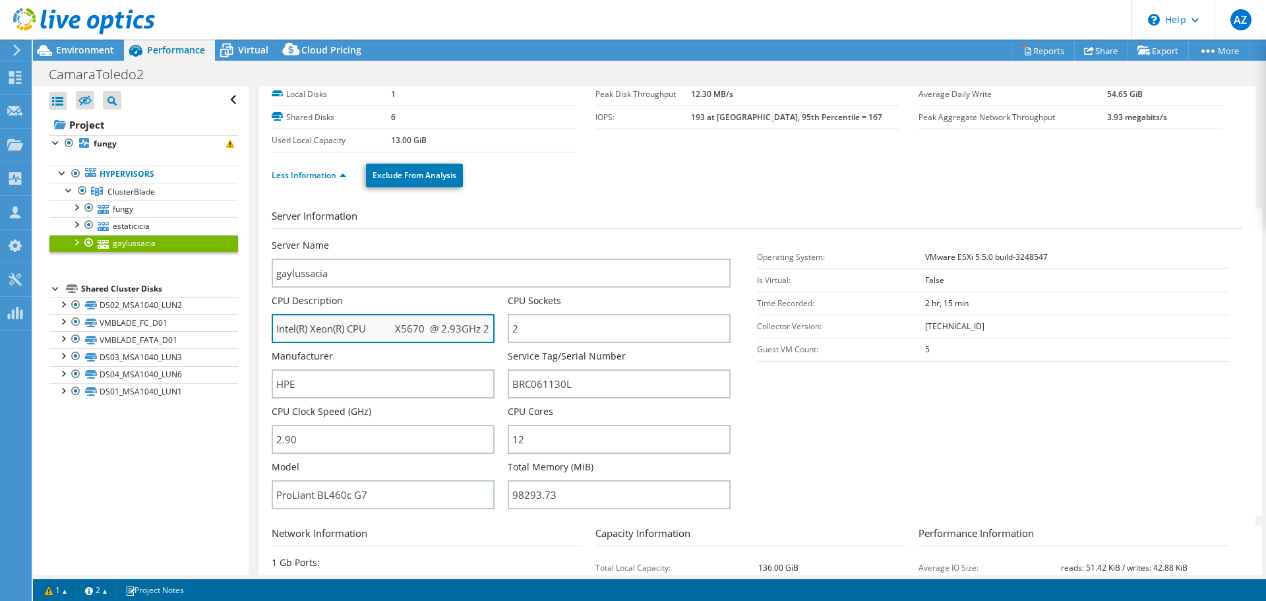
click at [392, 331] on input "Intel(R) Xeon(R) CPU X5670 @ 2.93GHz 2.93 GHz" at bounding box center [383, 328] width 223 height 29
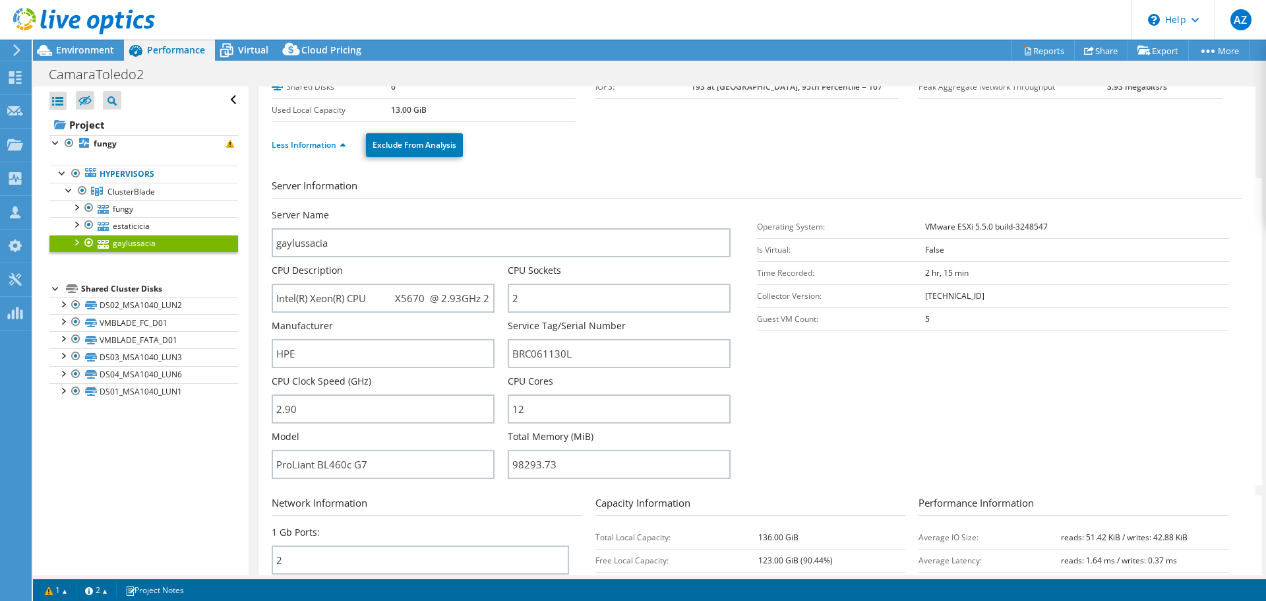
scroll to position [0, 0]
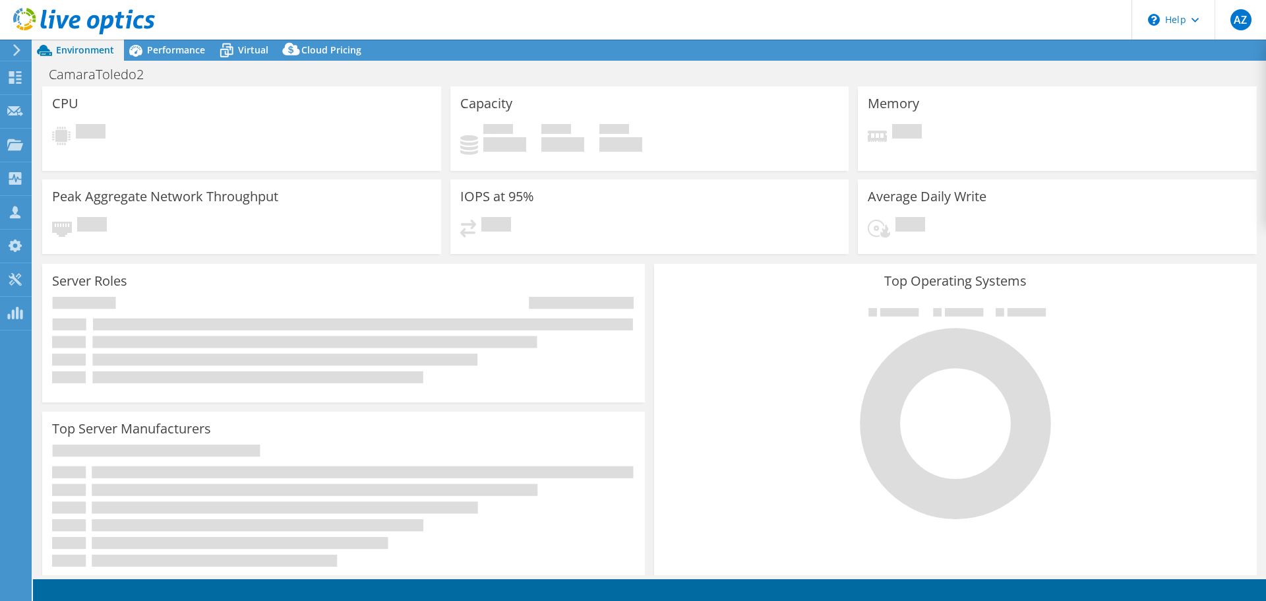
select select "USD"
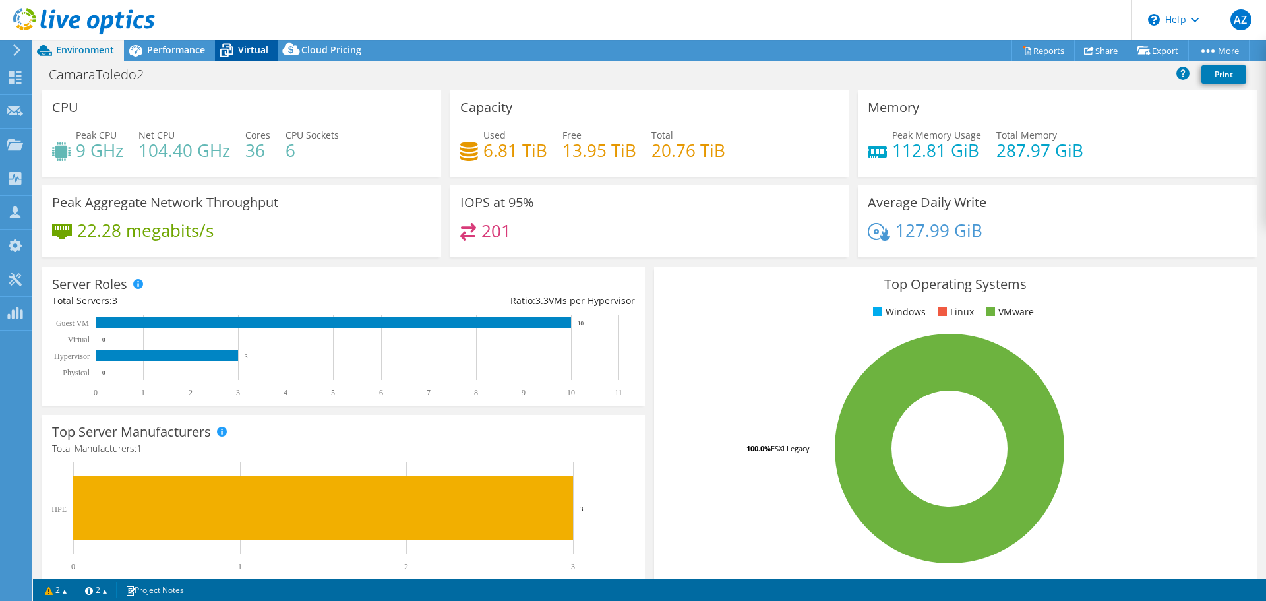
click at [249, 47] on span "Virtual" at bounding box center [253, 50] width 30 height 13
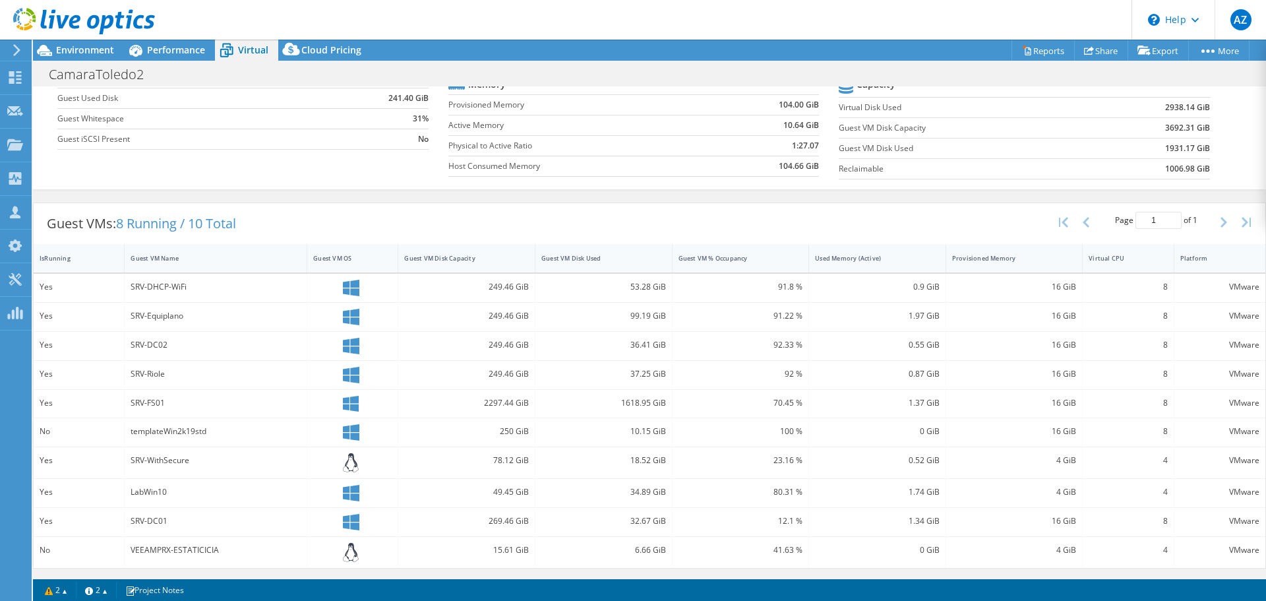
scroll to position [11, 0]
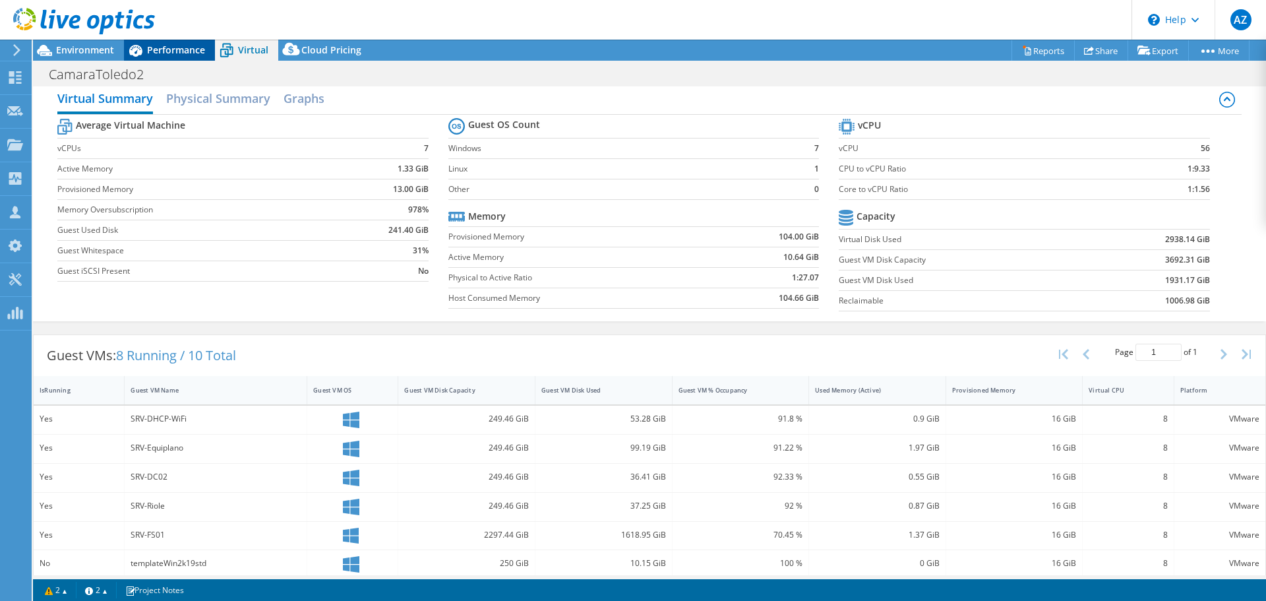
click at [185, 50] on span "Performance" at bounding box center [176, 50] width 58 height 13
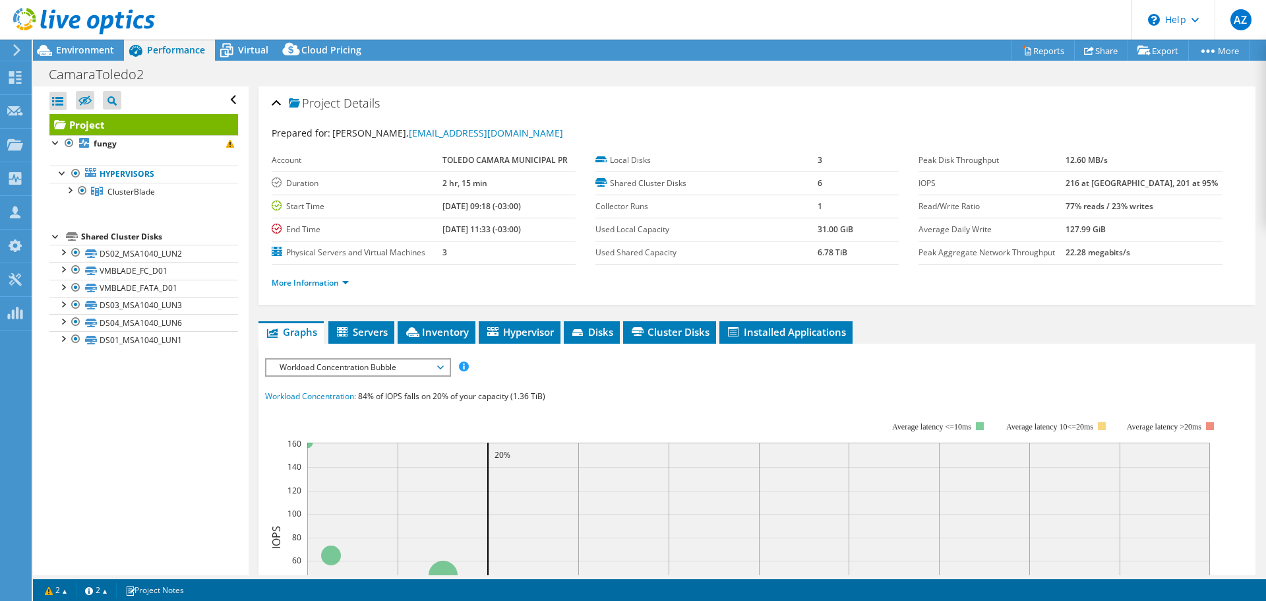
scroll to position [0, 0]
click at [117, 129] on link "Project" at bounding box center [143, 124] width 189 height 21
click at [373, 336] on span "Servers" at bounding box center [361, 331] width 53 height 13
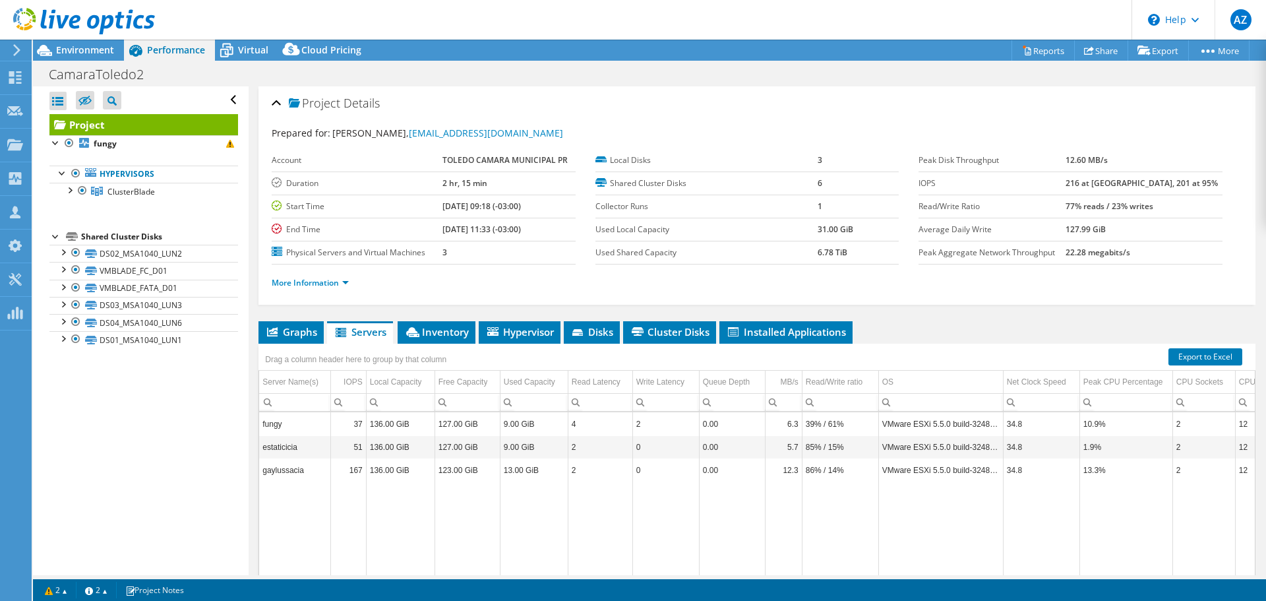
click at [851, 568] on td "Data grid" at bounding box center [840, 551] width 77 height 141
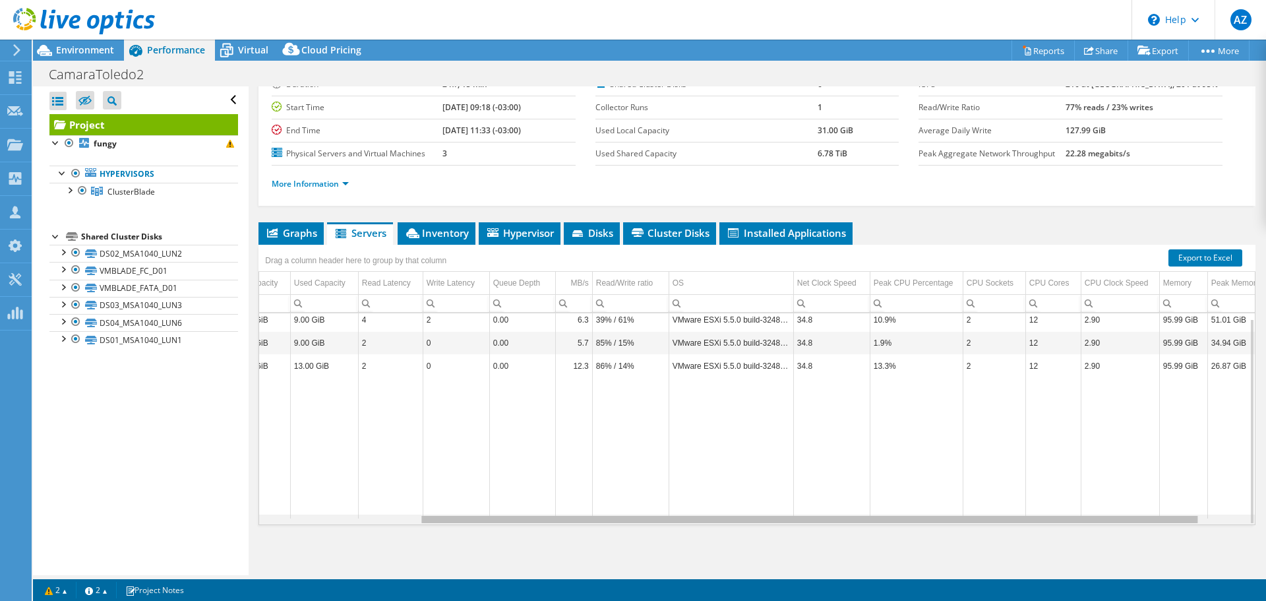
scroll to position [0, 262]
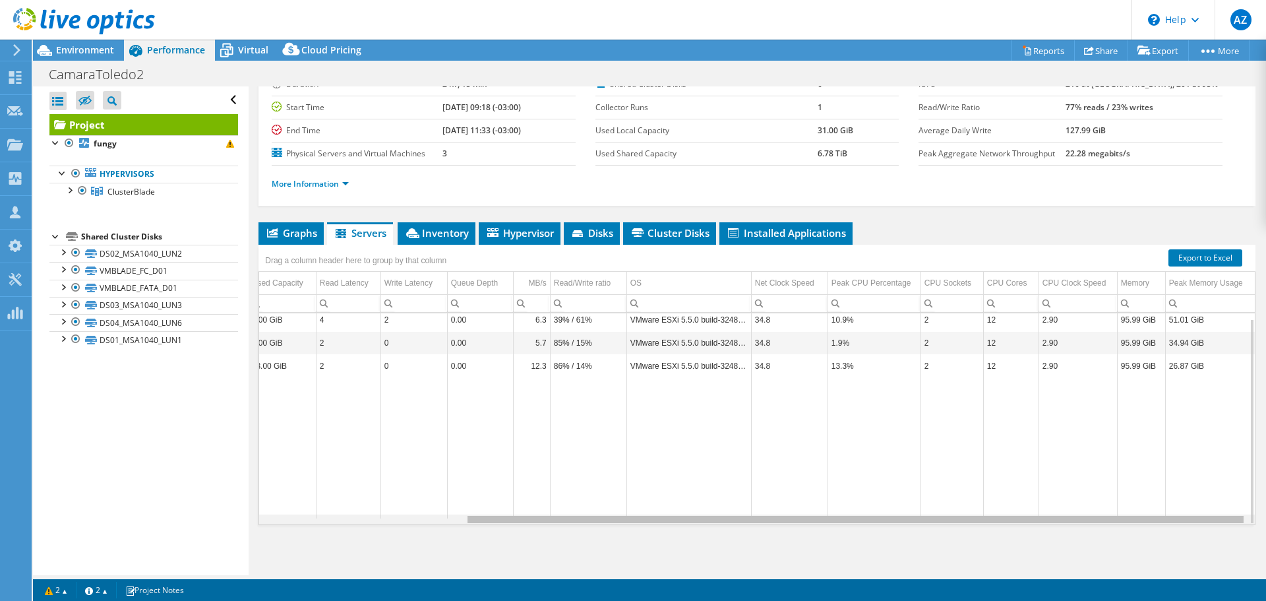
drag, startPoint x: 849, startPoint y: 520, endPoint x: 1092, endPoint y: 501, distance: 243.5
click at [1092, 501] on body "AZ Partner Team Member Alexandre Zancope alexandre.zancope@perfil.inf.br perfil…" at bounding box center [633, 300] width 1266 height 601
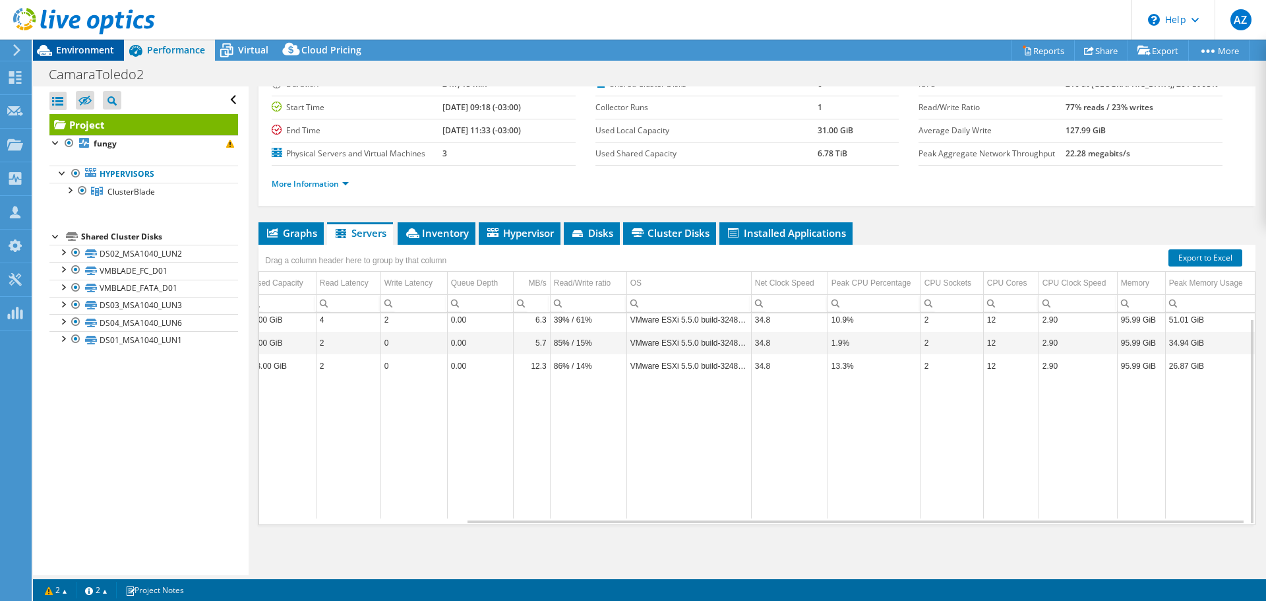
click at [90, 46] on span "Environment" at bounding box center [85, 50] width 58 height 13
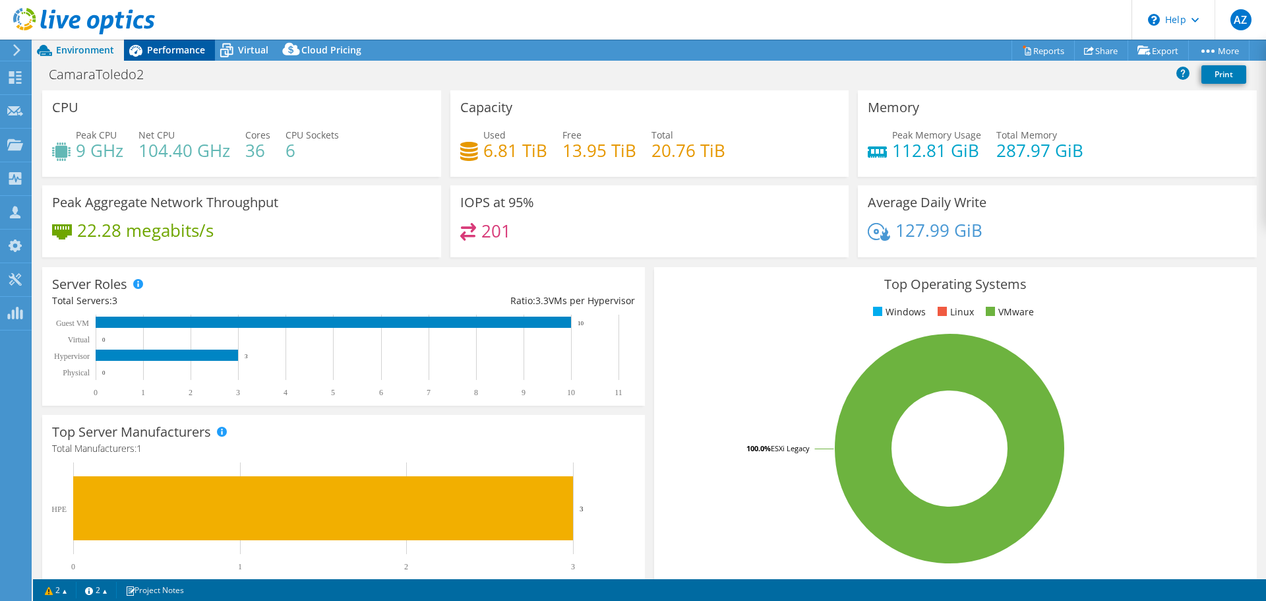
click at [185, 47] on span "Performance" at bounding box center [176, 50] width 58 height 13
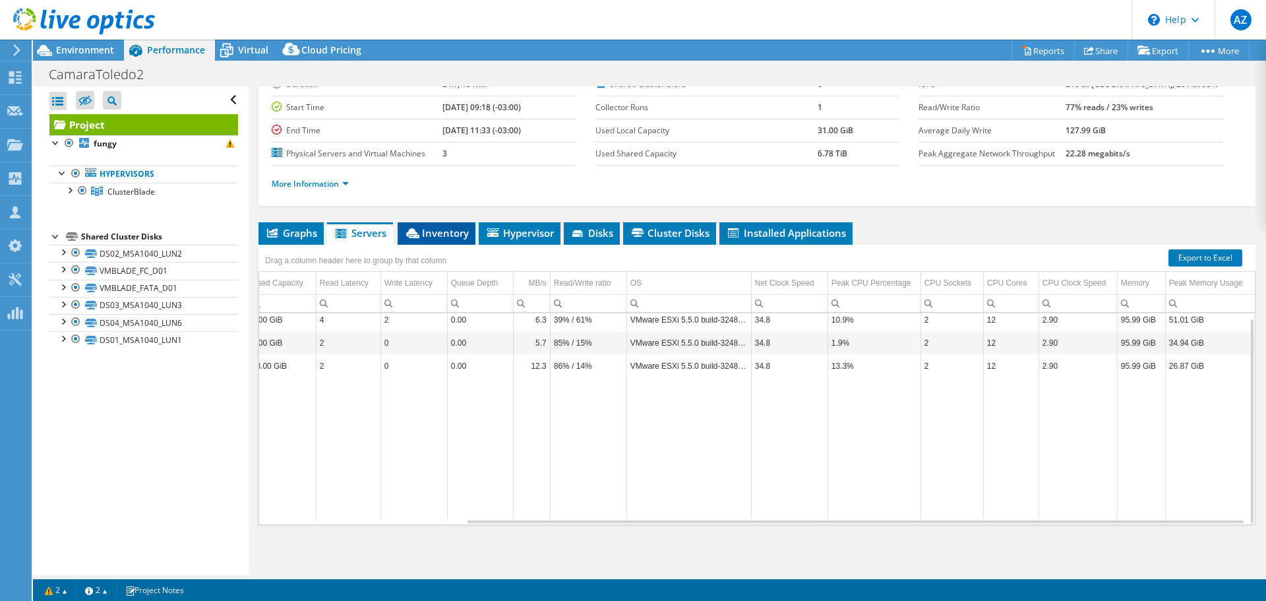
click at [433, 227] on span "Inventory" at bounding box center [436, 232] width 65 height 13
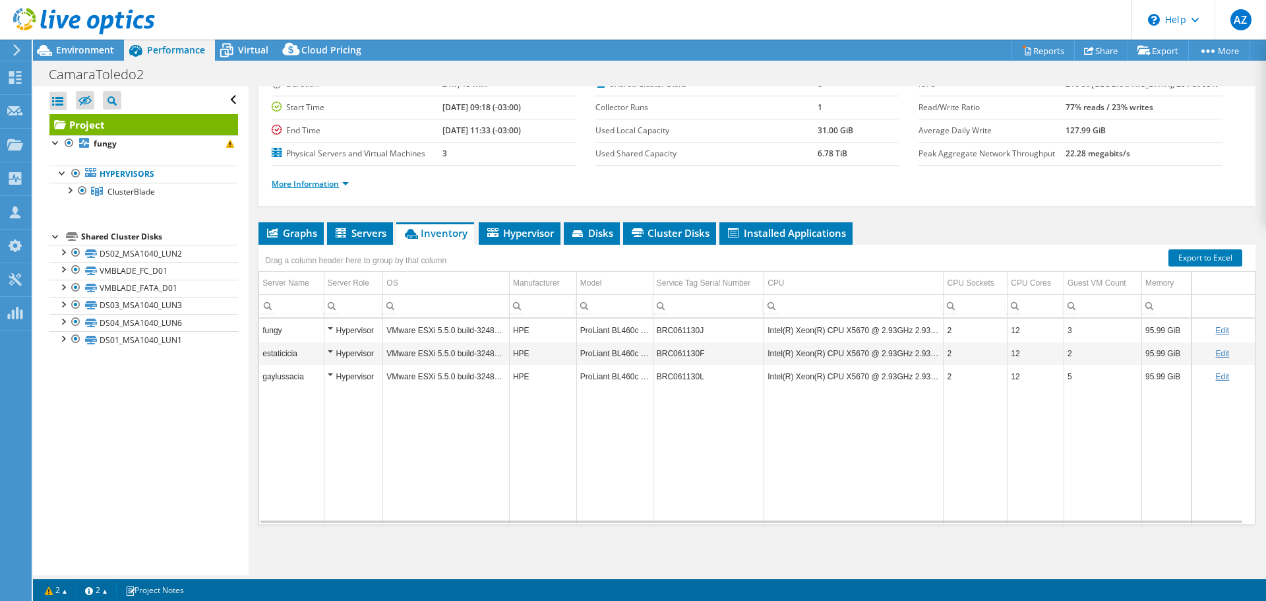
click at [340, 188] on link "More Information" at bounding box center [310, 183] width 77 height 11
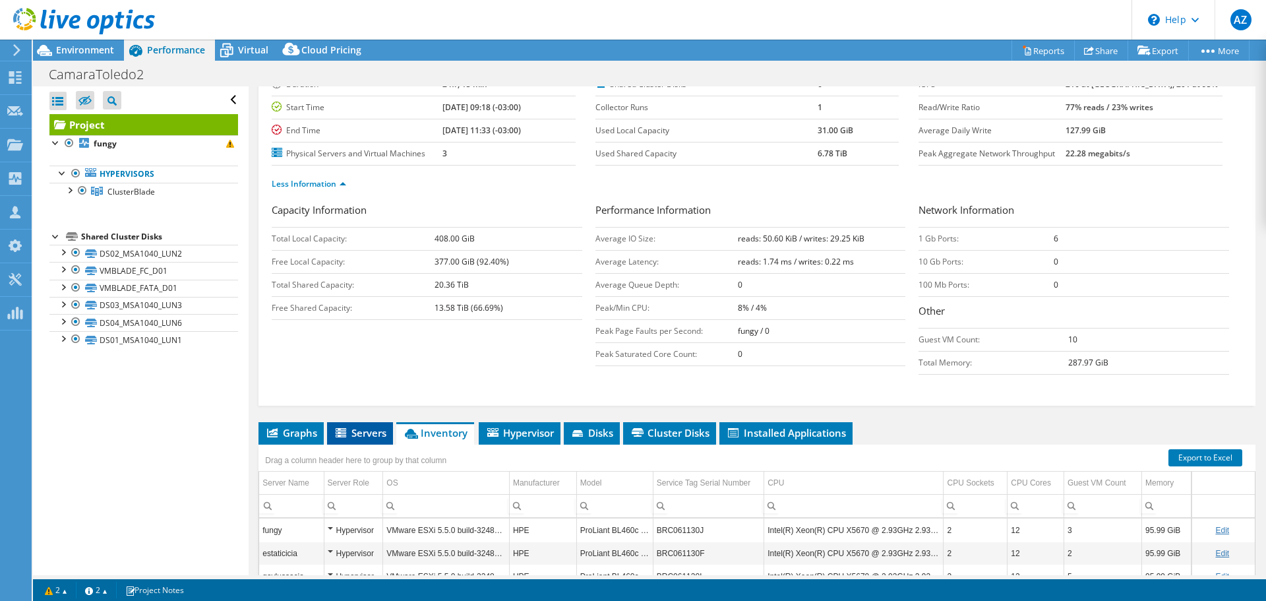
click at [359, 436] on span "Servers" at bounding box center [360, 432] width 53 height 13
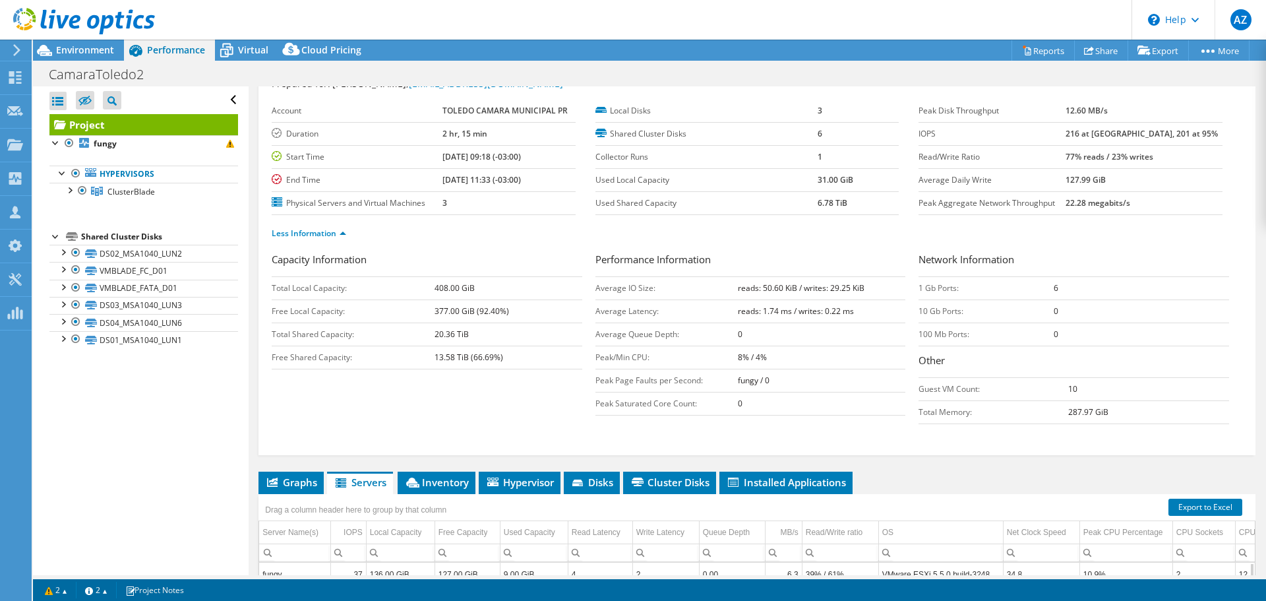
scroll to position [33, 0]
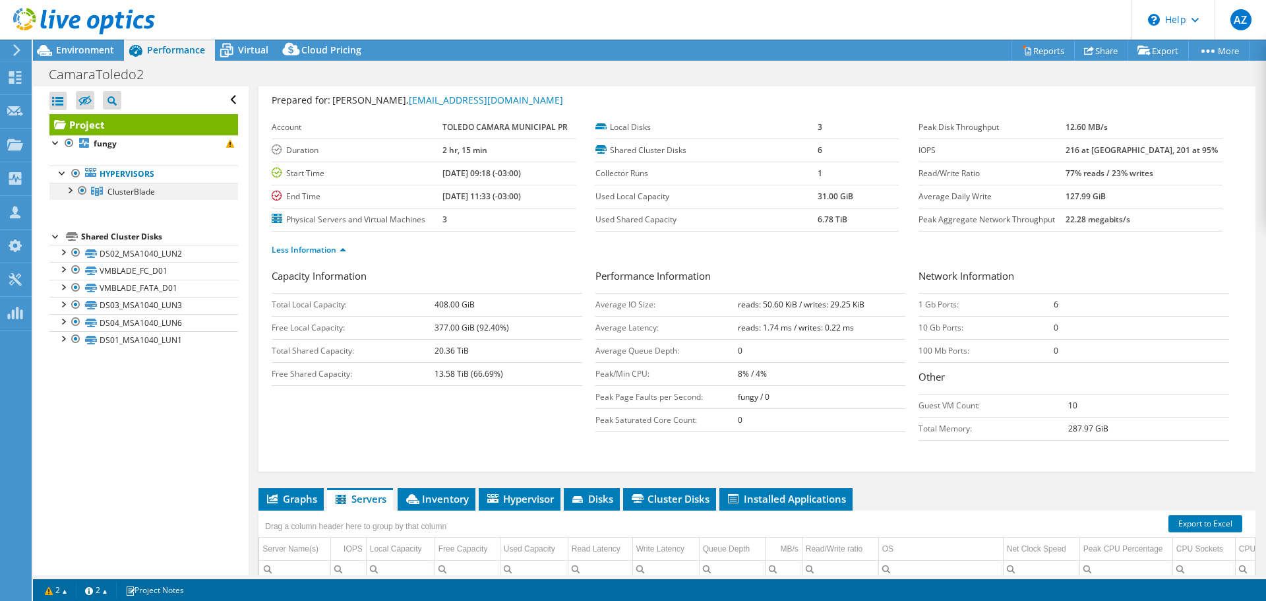
click at [70, 191] on div at bounding box center [69, 189] width 13 height 13
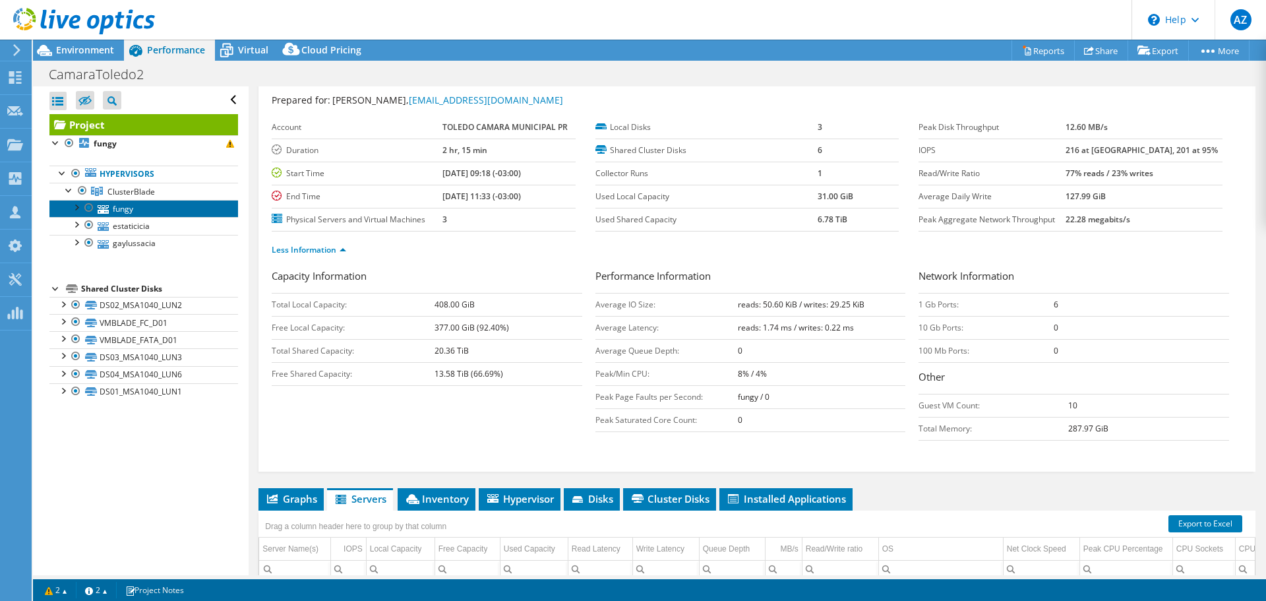
click at [121, 211] on link "fungy" at bounding box center [143, 208] width 189 height 17
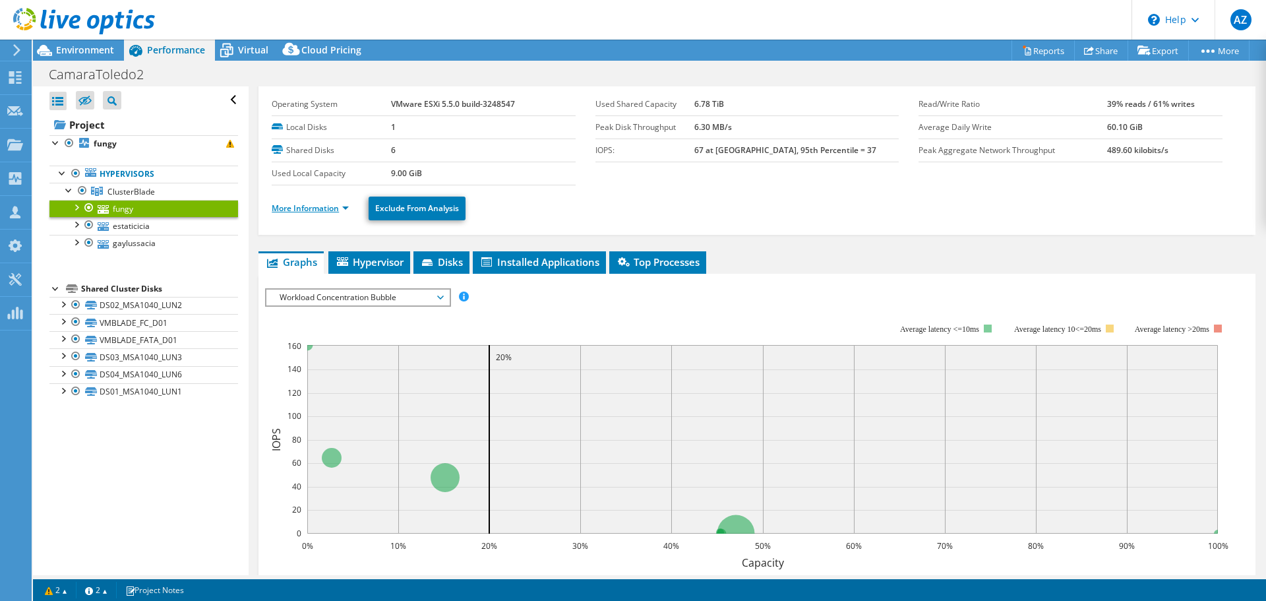
click at [330, 208] on link "More Information" at bounding box center [310, 207] width 77 height 11
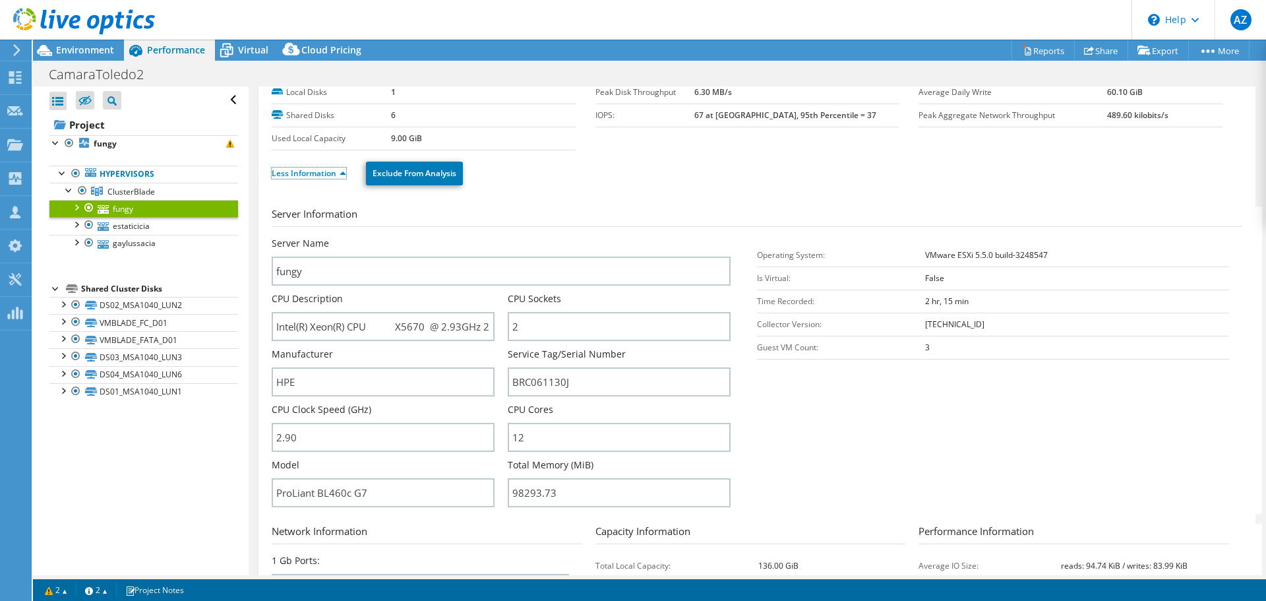
scroll to position [99, 0]
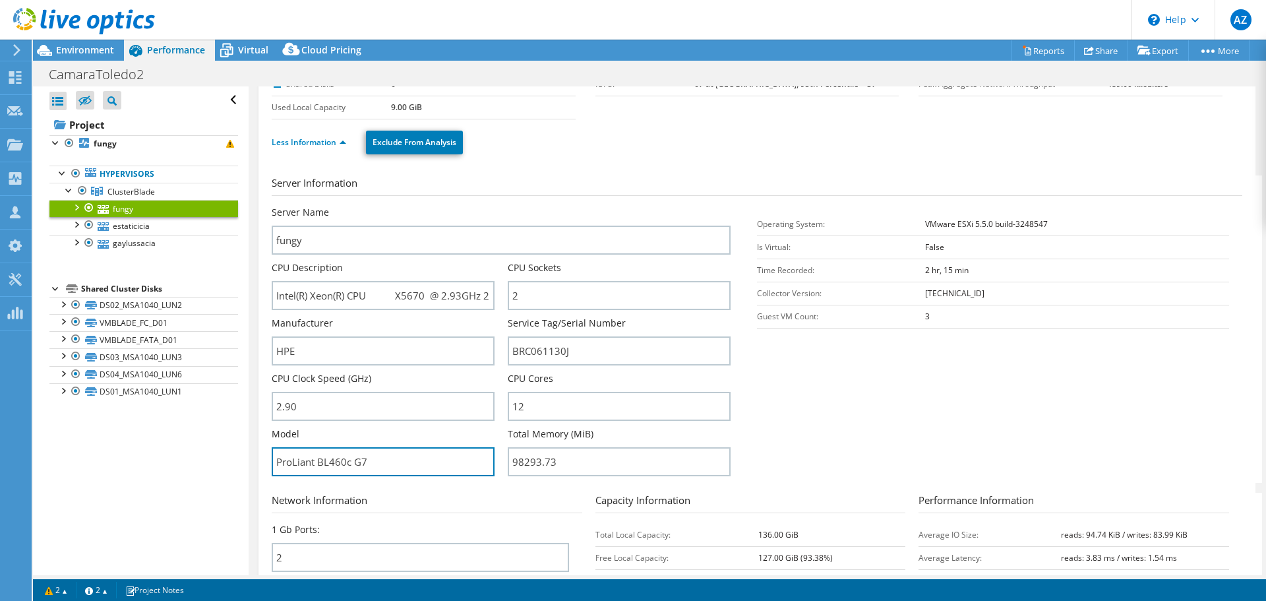
drag, startPoint x: 350, startPoint y: 462, endPoint x: 268, endPoint y: 456, distance: 81.3
click at [268, 456] on div "fungy Details Operating System VMware ESXi 5.5.0 build-3248547 Local Disks 1 Sh…" at bounding box center [757, 377] width 997 height 780
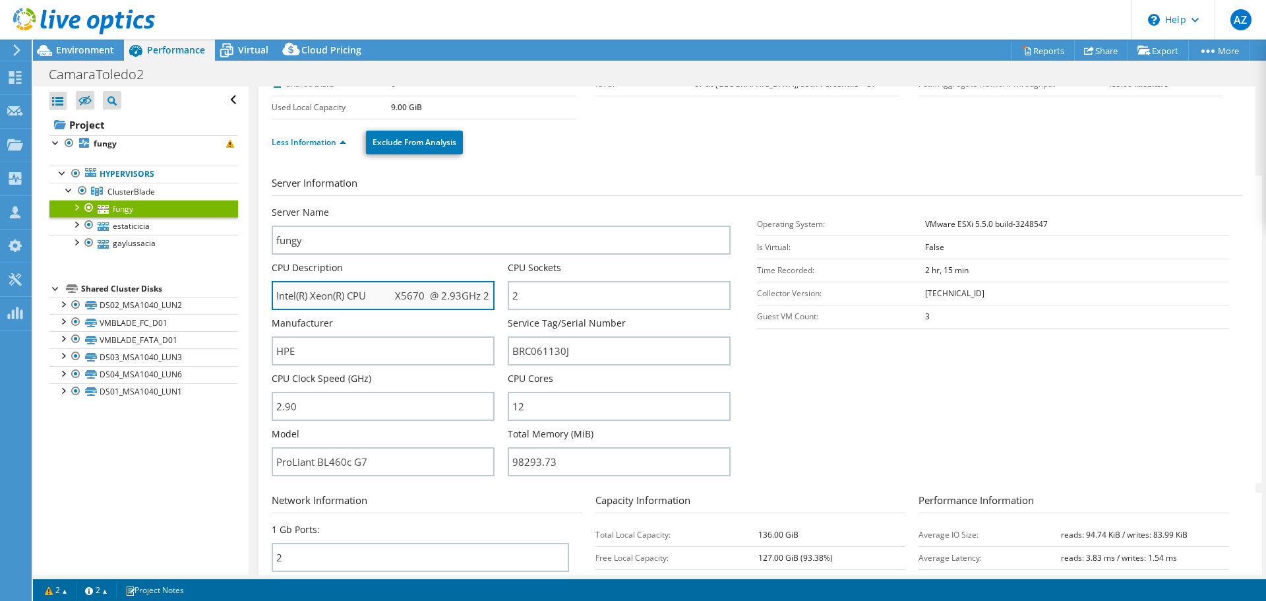
click at [394, 294] on input "Intel(R) Xeon(R) CPU X5670 @ 2.93GHz 2.93 GHz" at bounding box center [383, 295] width 223 height 29
click at [357, 294] on input "Intel(R) Xeon(R) CPU X5670 @ 2.93GHz 2.93 GHz" at bounding box center [383, 295] width 223 height 29
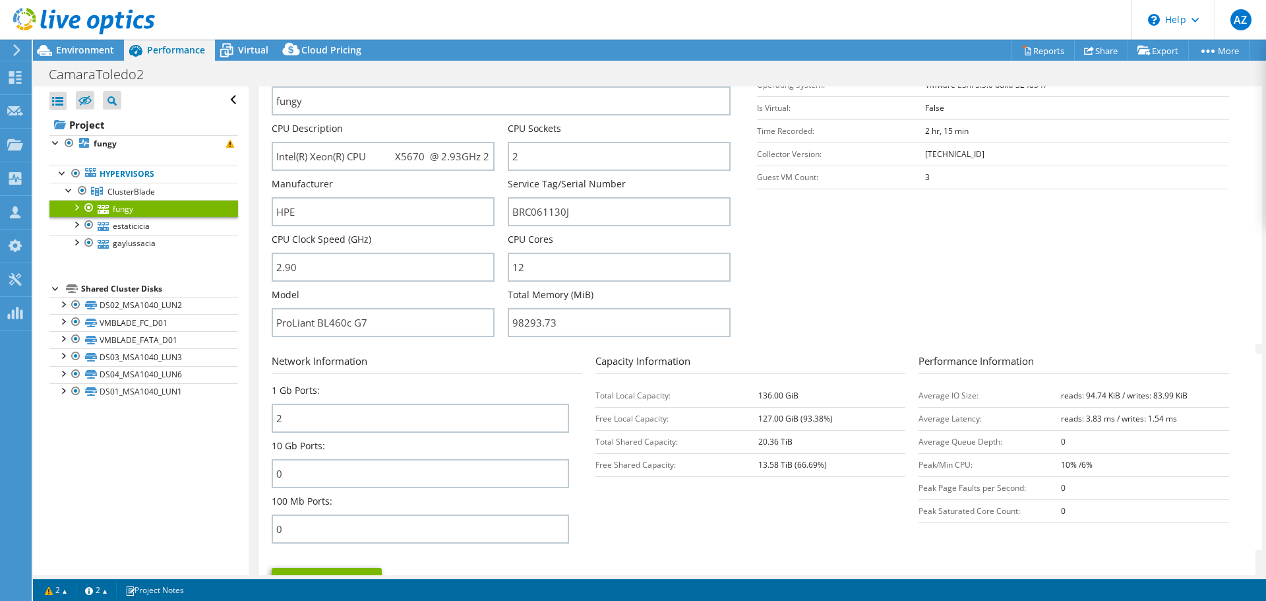
scroll to position [165, 0]
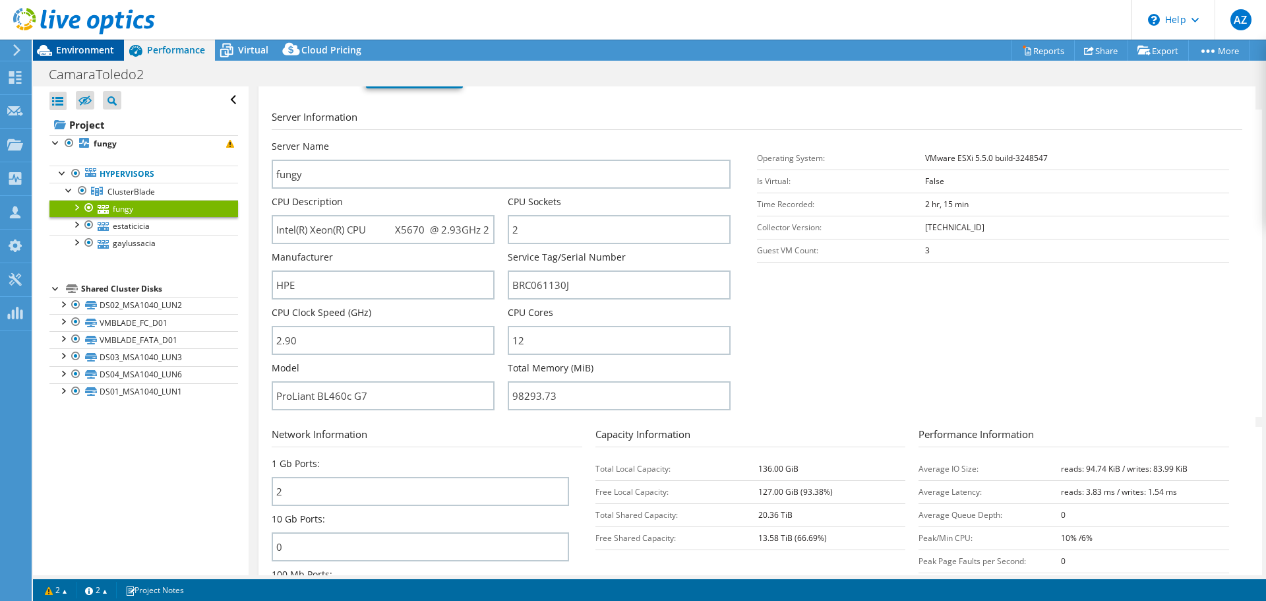
click at [107, 47] on span "Environment" at bounding box center [85, 50] width 58 height 13
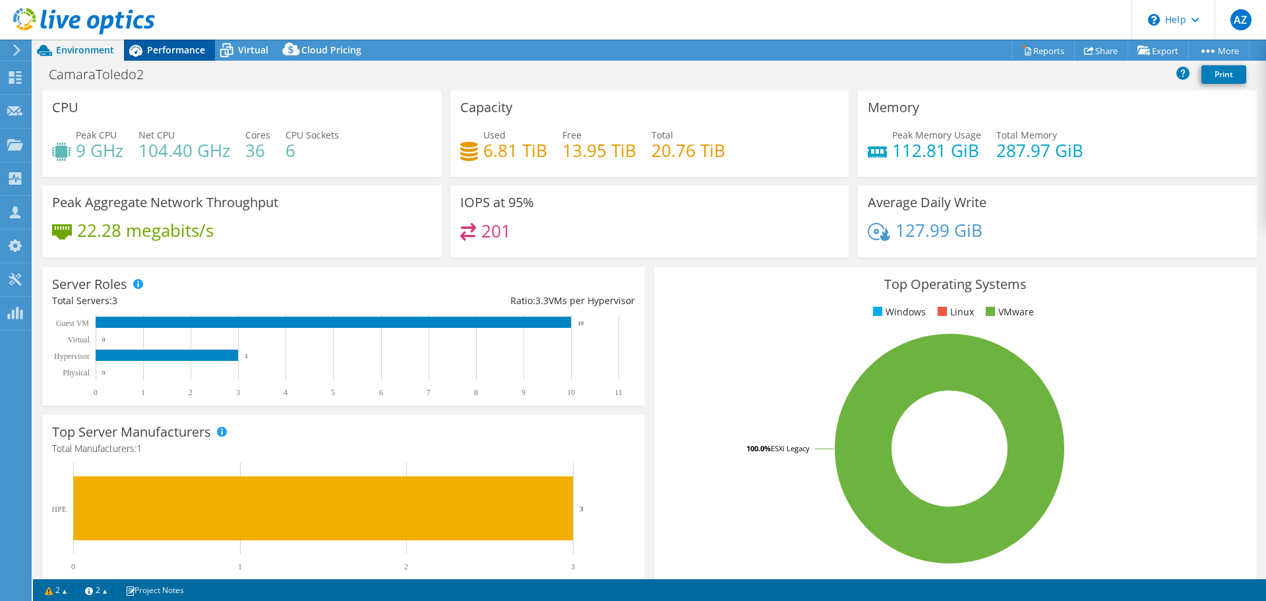
click at [185, 53] on span "Performance" at bounding box center [176, 50] width 58 height 13
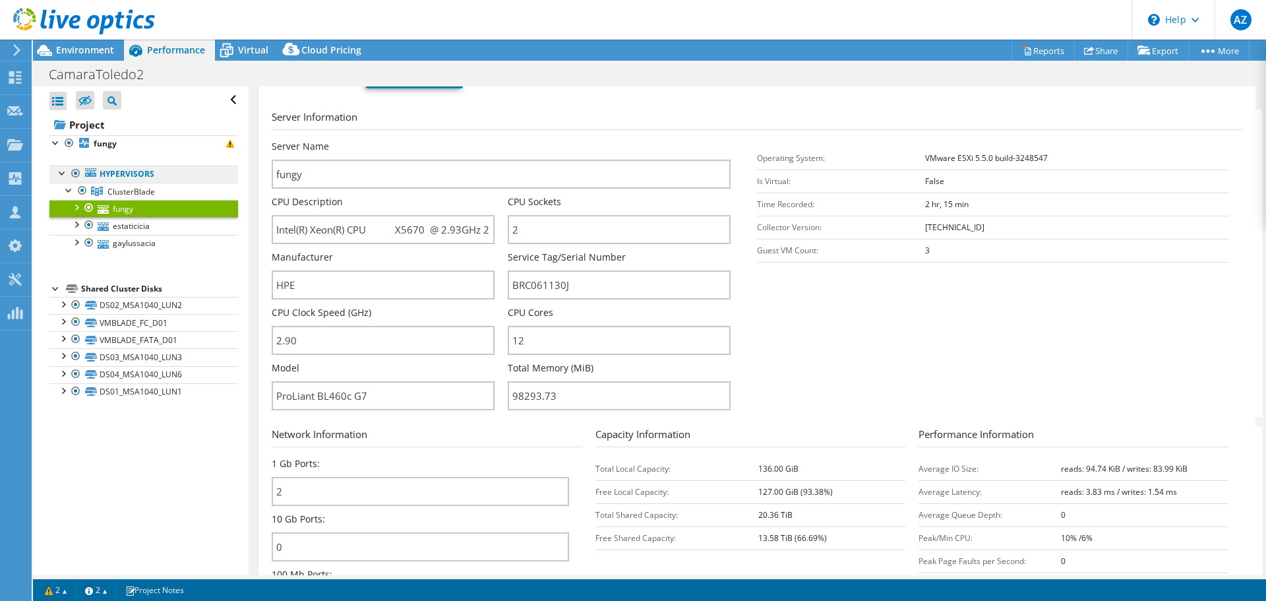
click at [111, 174] on link "Hypervisors" at bounding box center [143, 174] width 189 height 17
click at [94, 127] on link "Project" at bounding box center [143, 124] width 189 height 21
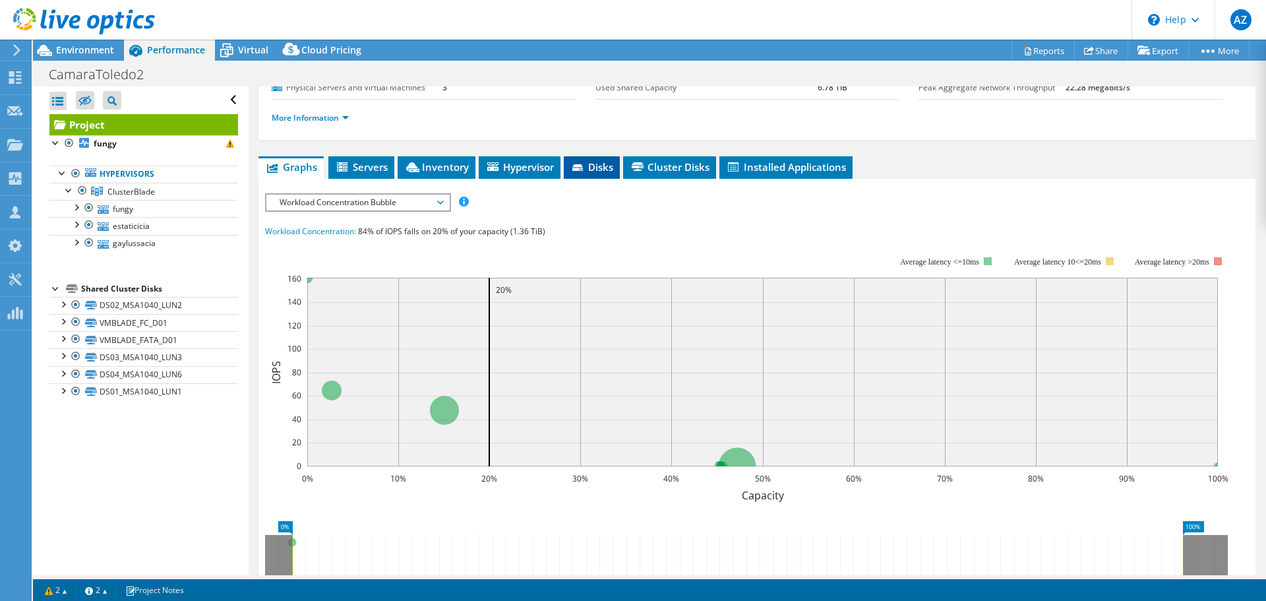
click at [592, 166] on span "Disks" at bounding box center [592, 166] width 43 height 13
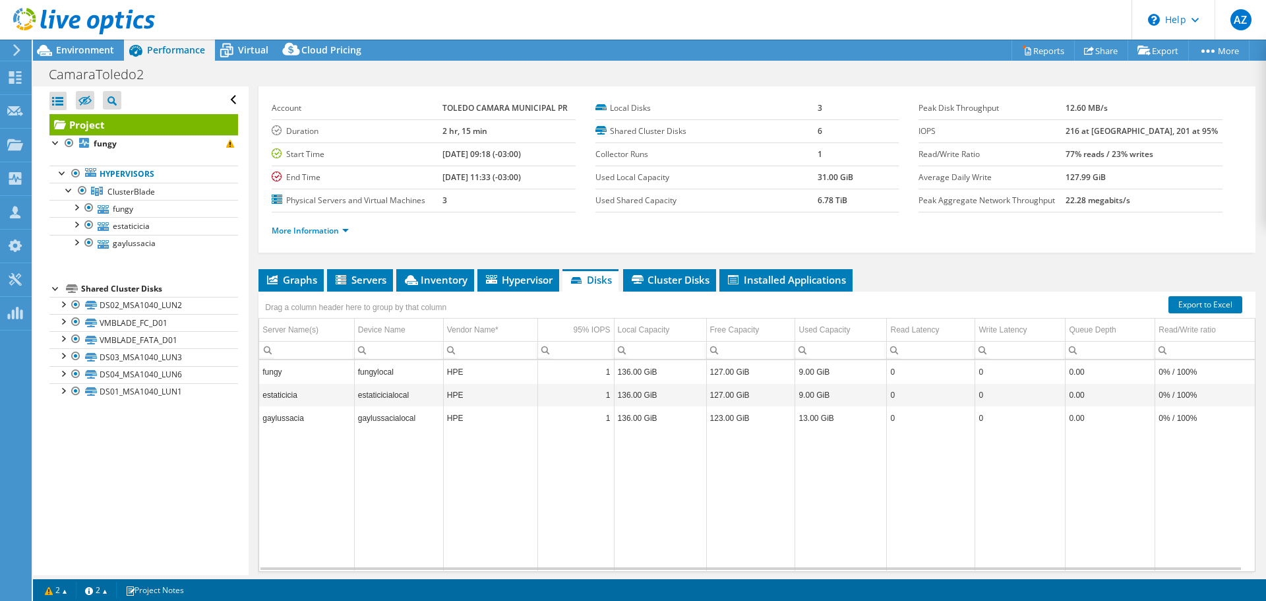
scroll to position [0, 0]
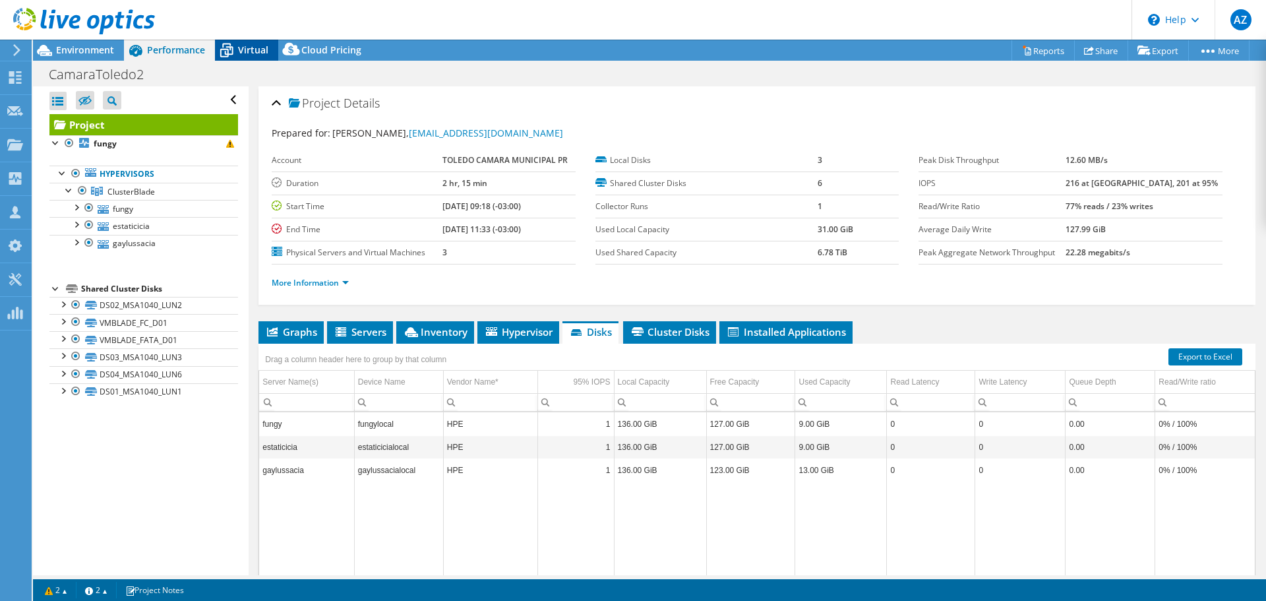
click at [231, 56] on icon at bounding box center [226, 50] width 23 height 23
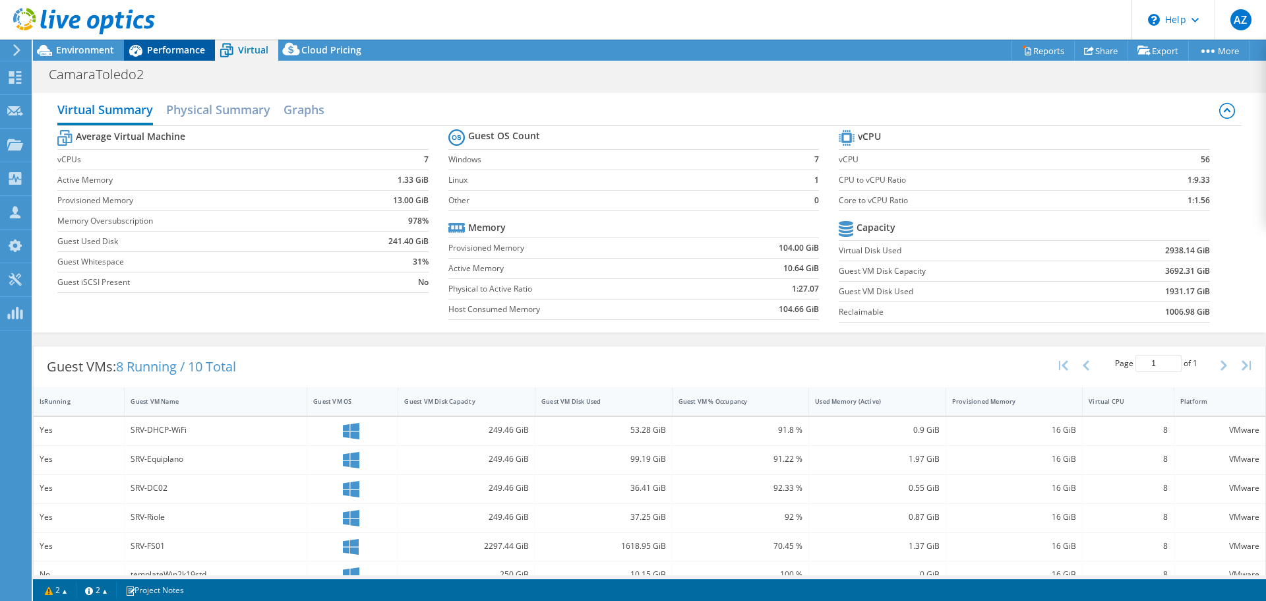
click at [181, 57] on div "Performance" at bounding box center [169, 50] width 91 height 21
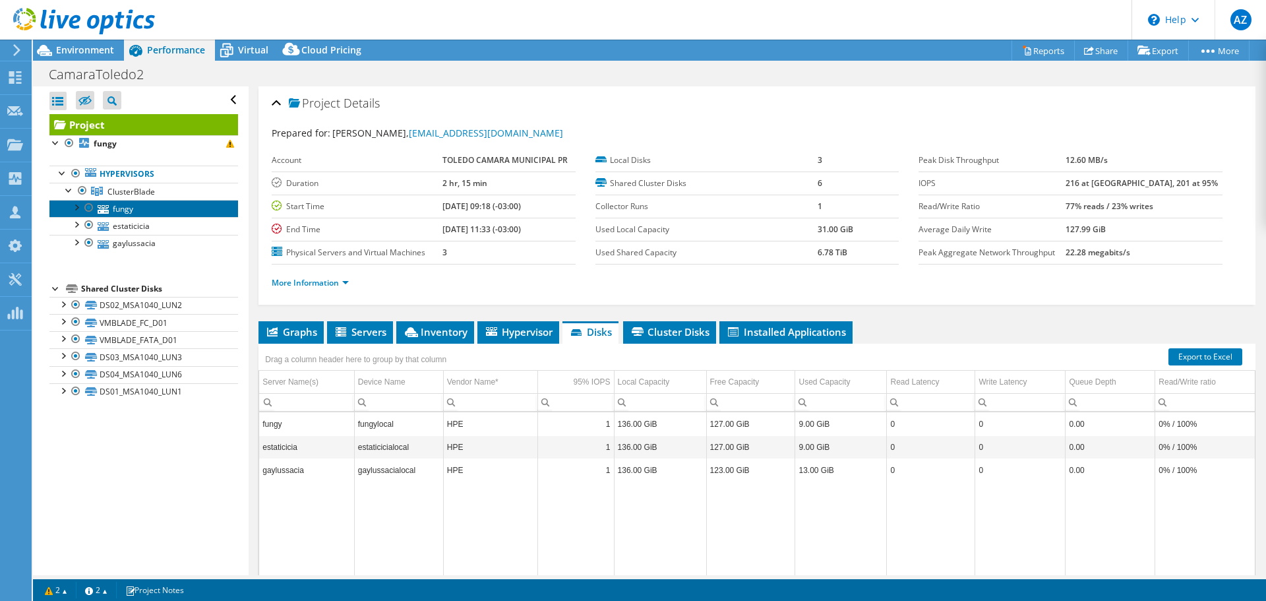
click at [121, 209] on link "fungy" at bounding box center [143, 208] width 189 height 17
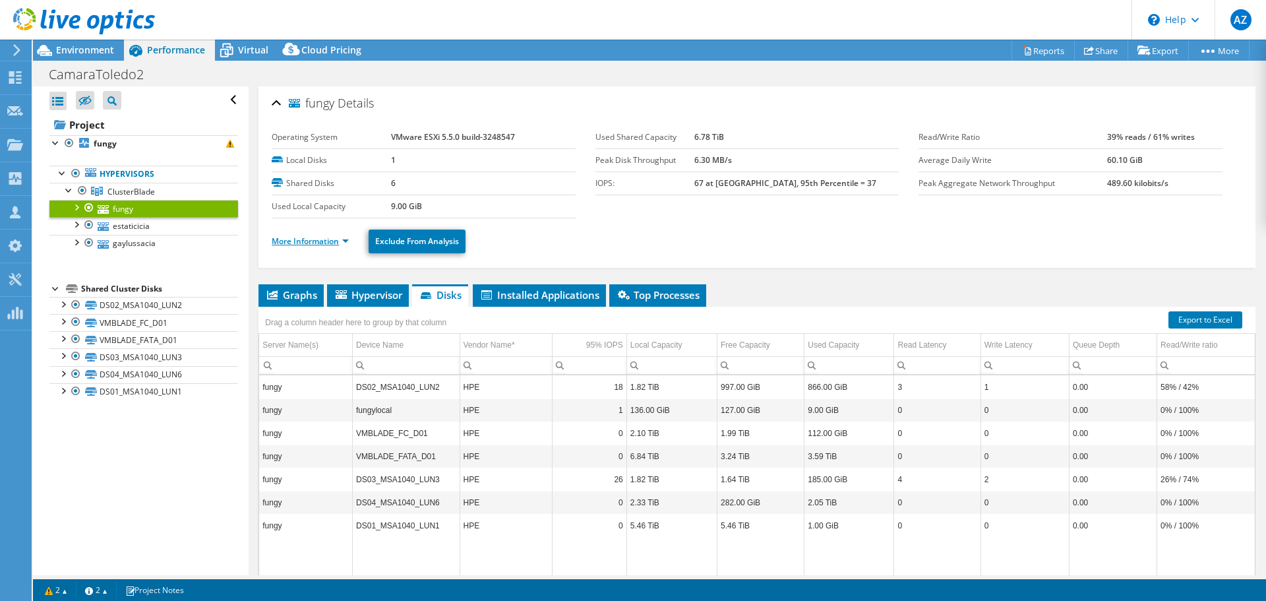
click at [346, 243] on link "More Information" at bounding box center [310, 240] width 77 height 11
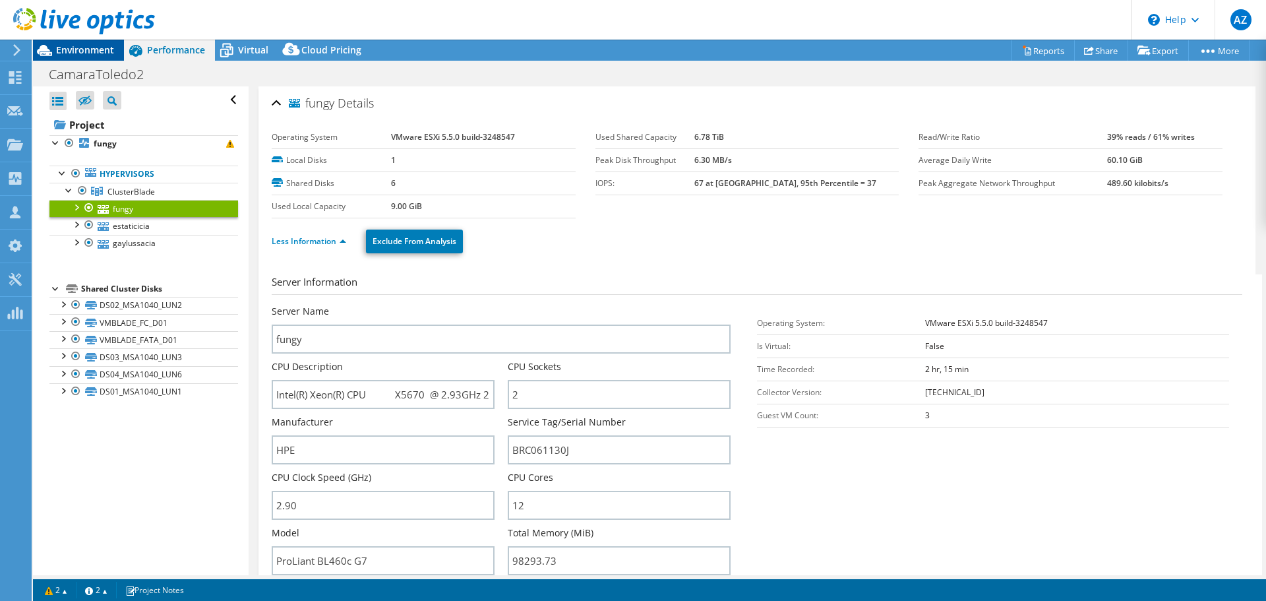
click at [102, 55] on span "Environment" at bounding box center [85, 50] width 58 height 13
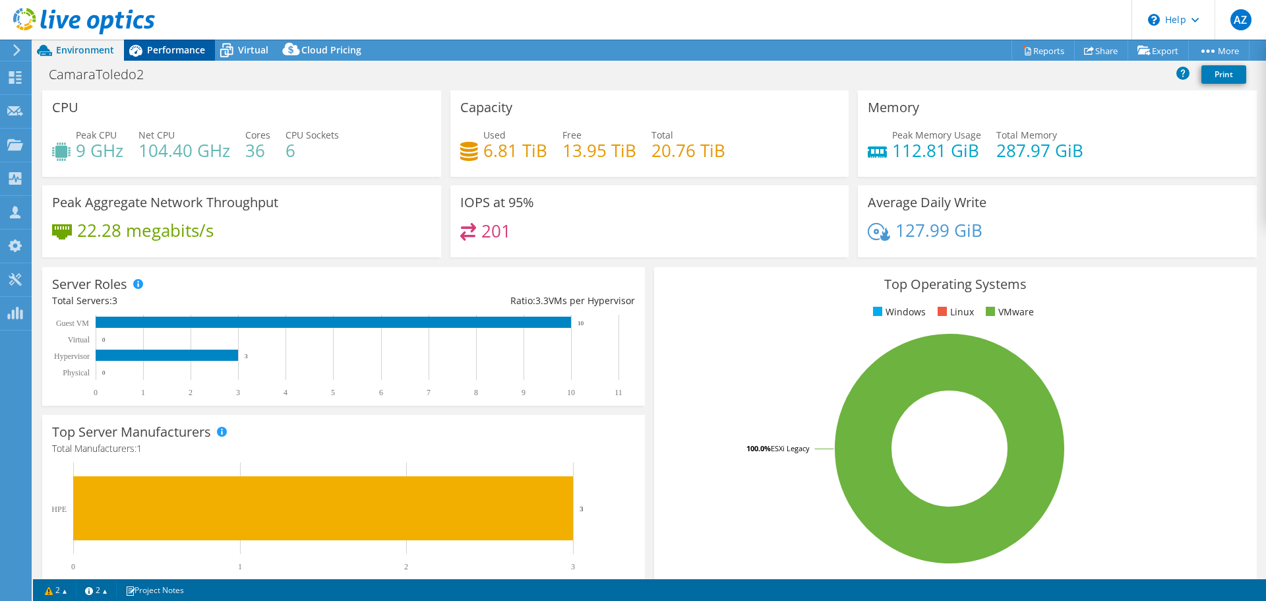
click at [155, 47] on span "Performance" at bounding box center [176, 50] width 58 height 13
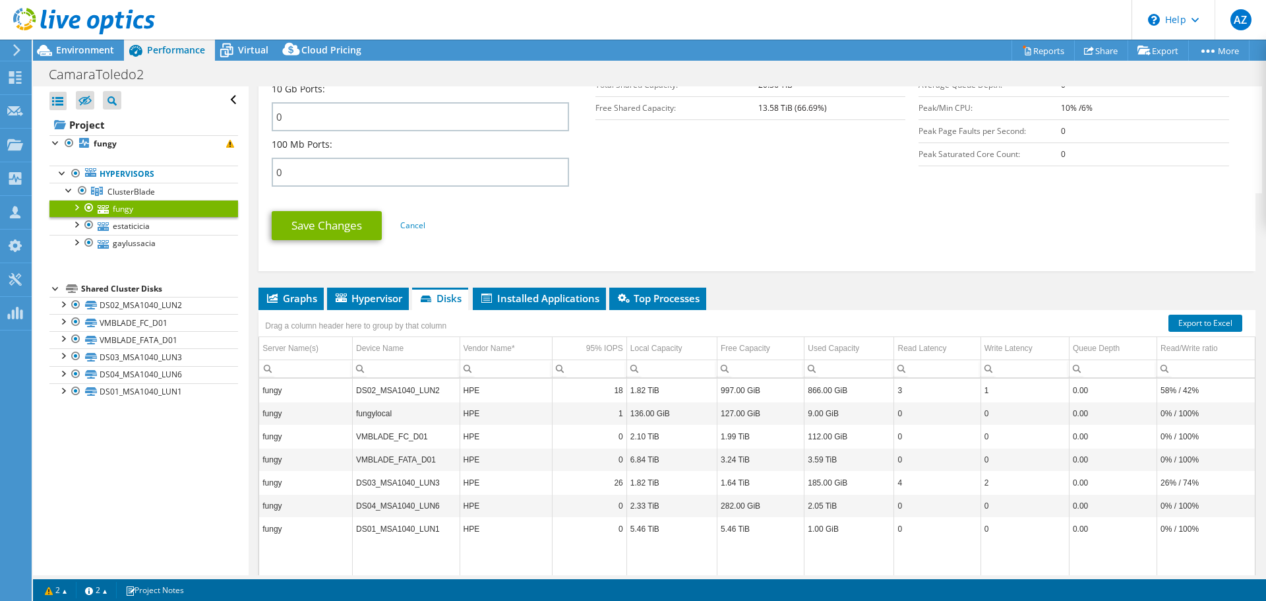
scroll to position [660, 0]
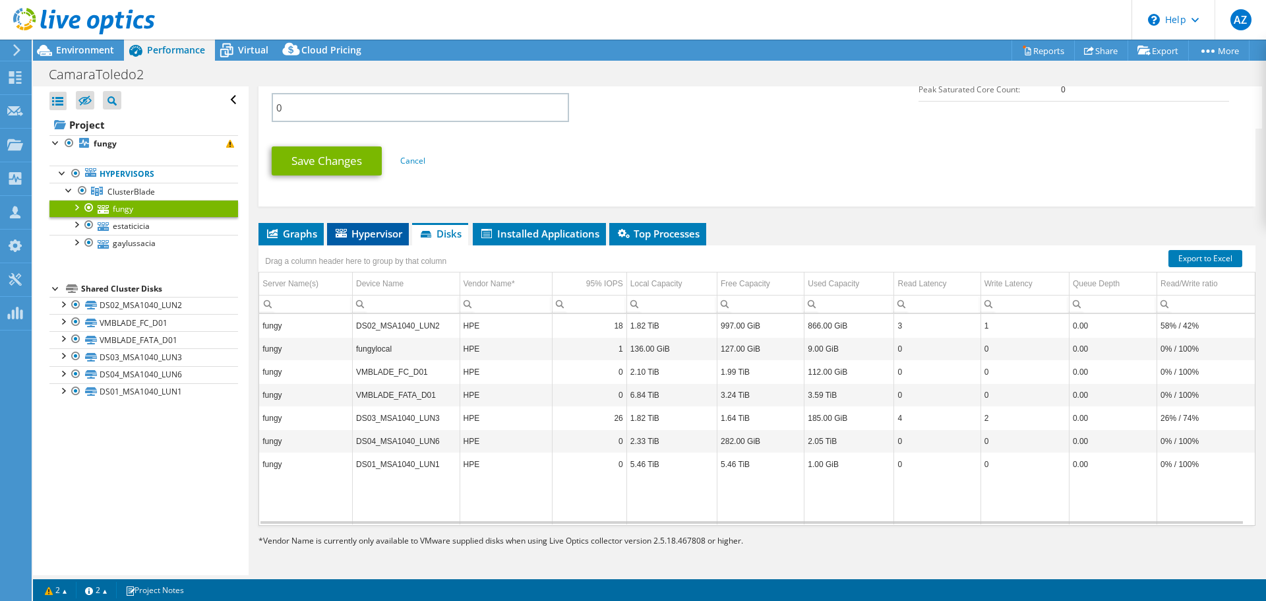
click at [366, 237] on span "Hypervisor" at bounding box center [368, 233] width 69 height 13
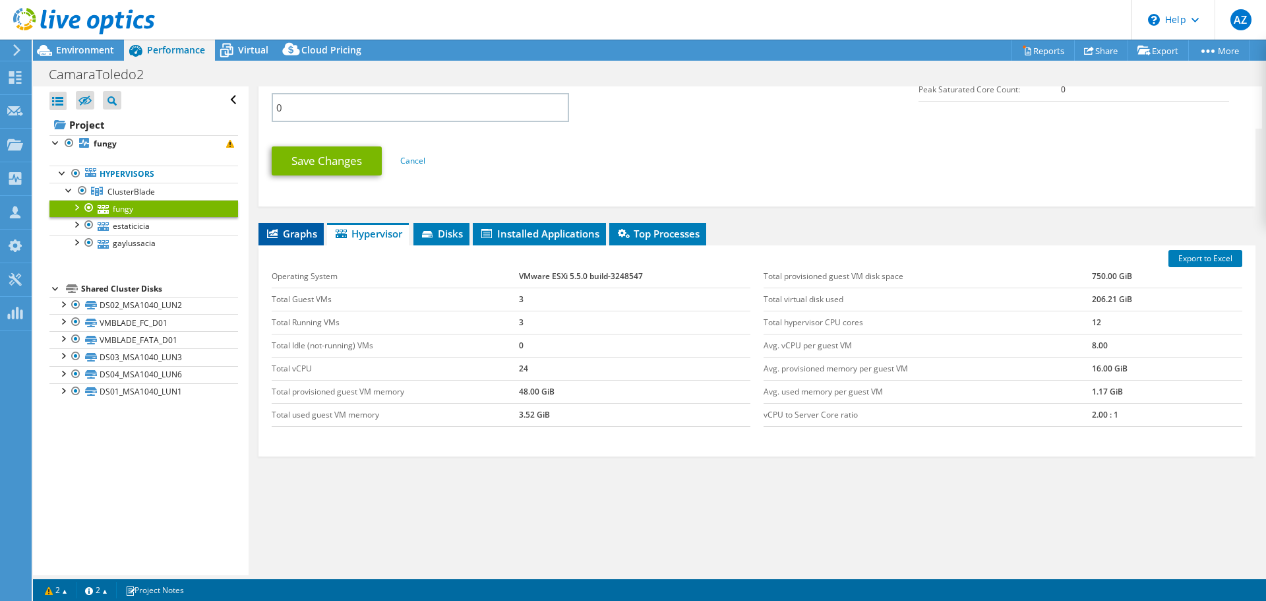
click at [290, 233] on span "Graphs" at bounding box center [291, 233] width 52 height 13
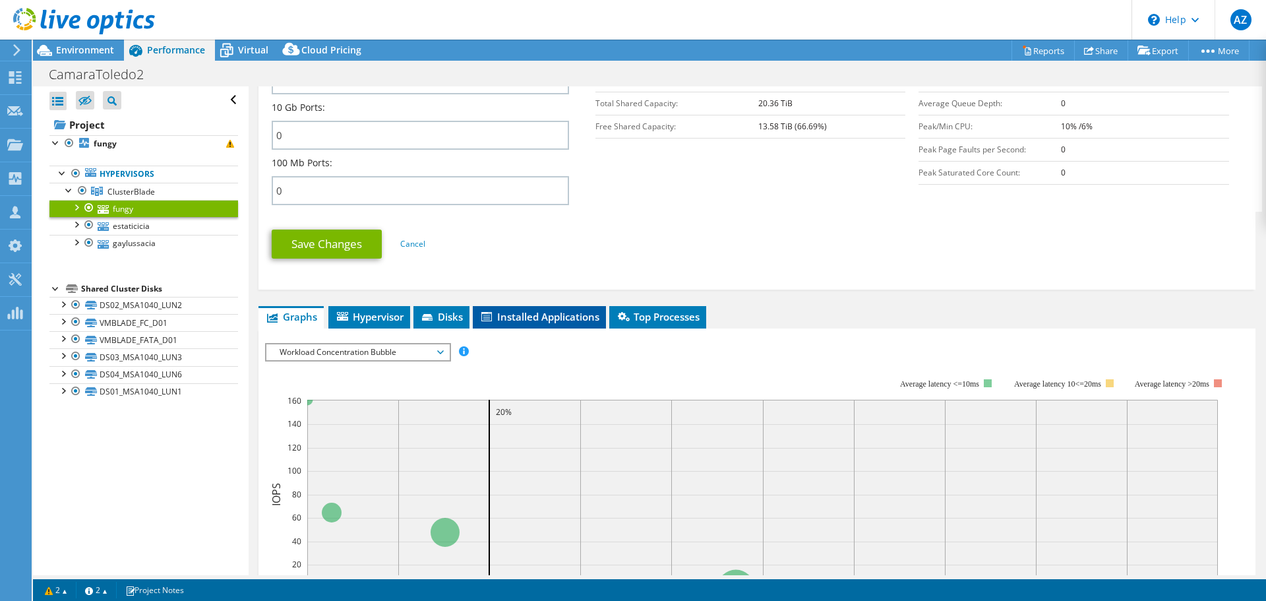
scroll to position [566, 0]
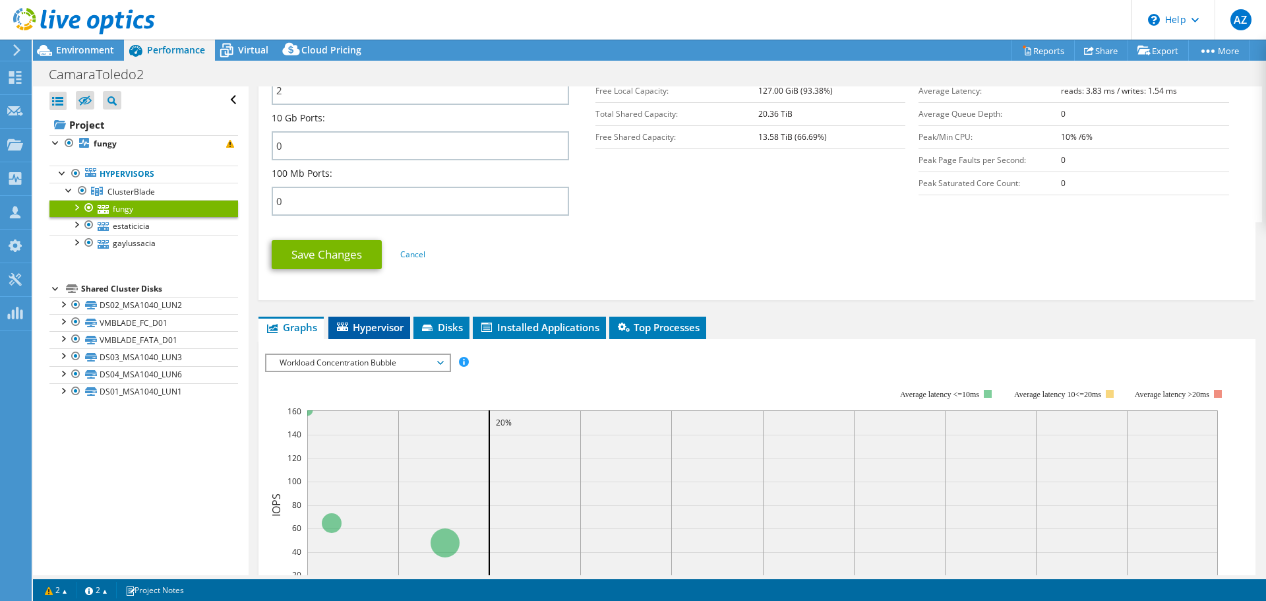
click at [381, 328] on span "Hypervisor" at bounding box center [369, 327] width 69 height 13
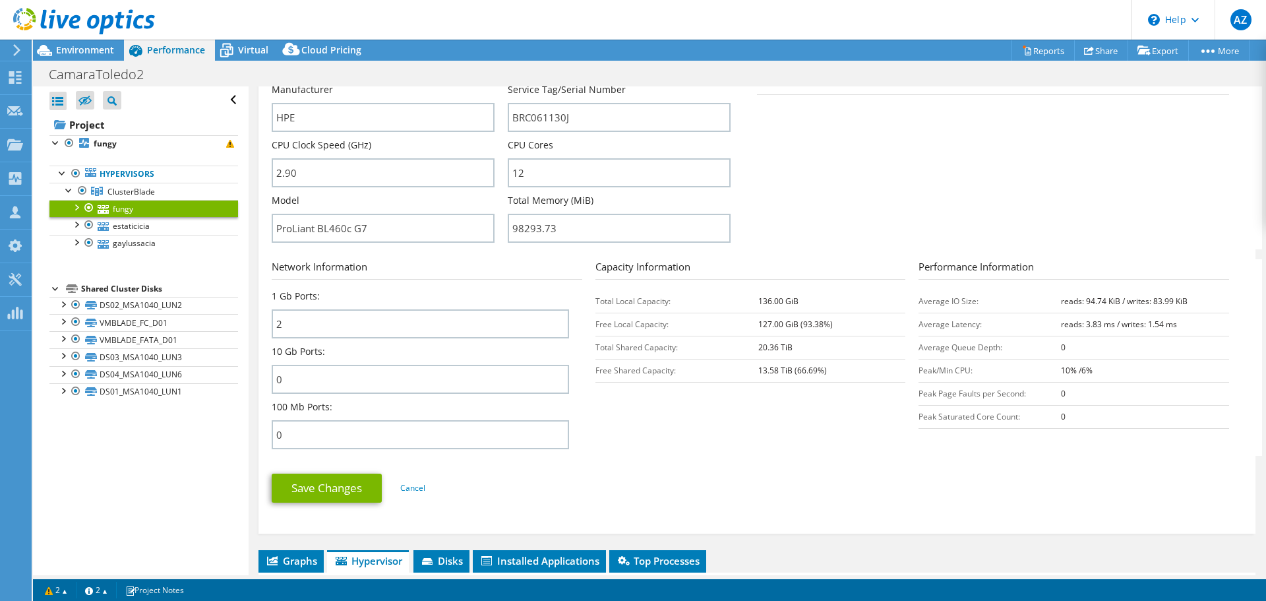
scroll to position [330, 0]
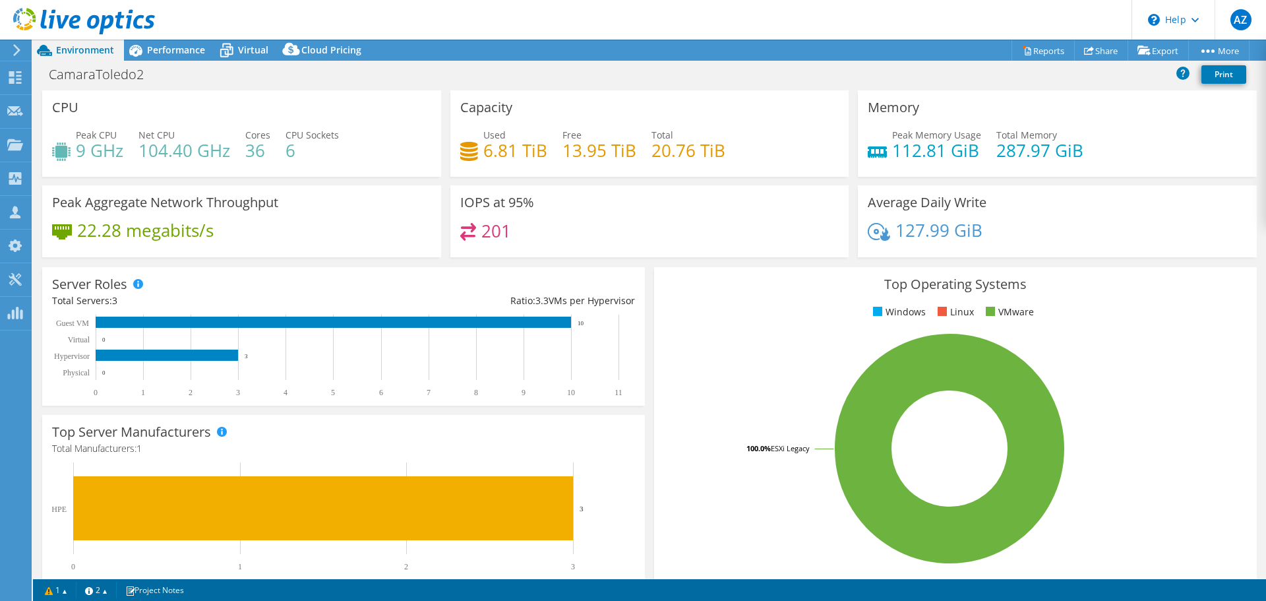
select select "USD"
